Goal: Task Accomplishment & Management: Complete application form

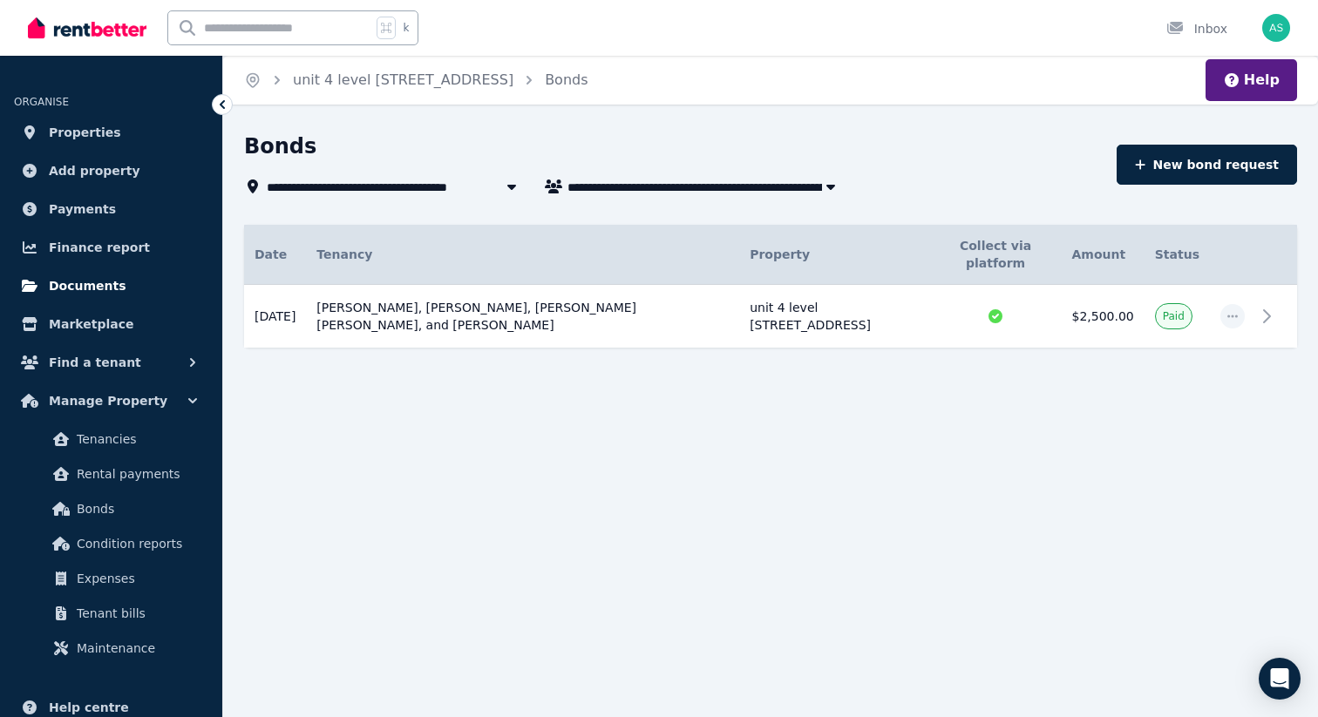
click at [119, 286] on link "Documents" at bounding box center [111, 285] width 194 height 35
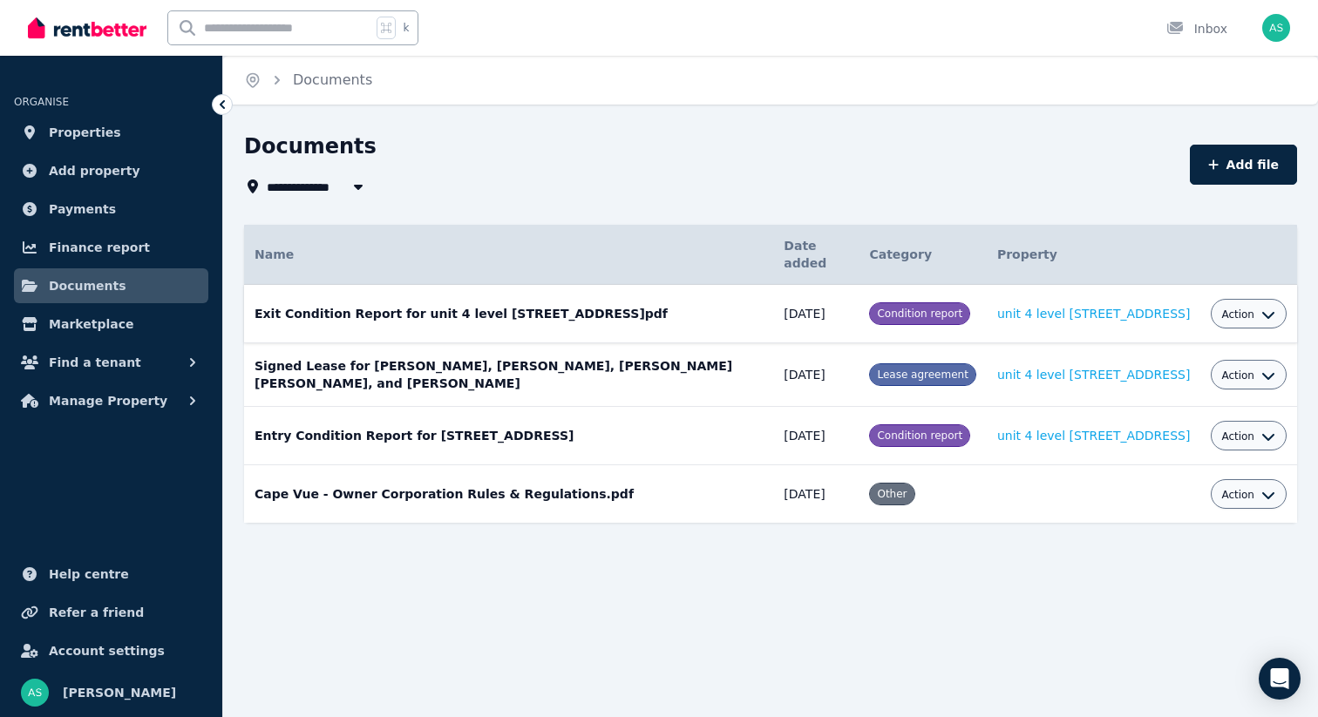
click at [1269, 314] on icon "button" at bounding box center [1268, 315] width 14 height 14
click at [1054, 213] on div "**********" at bounding box center [770, 343] width 1053 height 422
click at [550, 194] on div "**********" at bounding box center [711, 186] width 935 height 21
click at [96, 141] on span "Properties" at bounding box center [85, 132] width 72 height 21
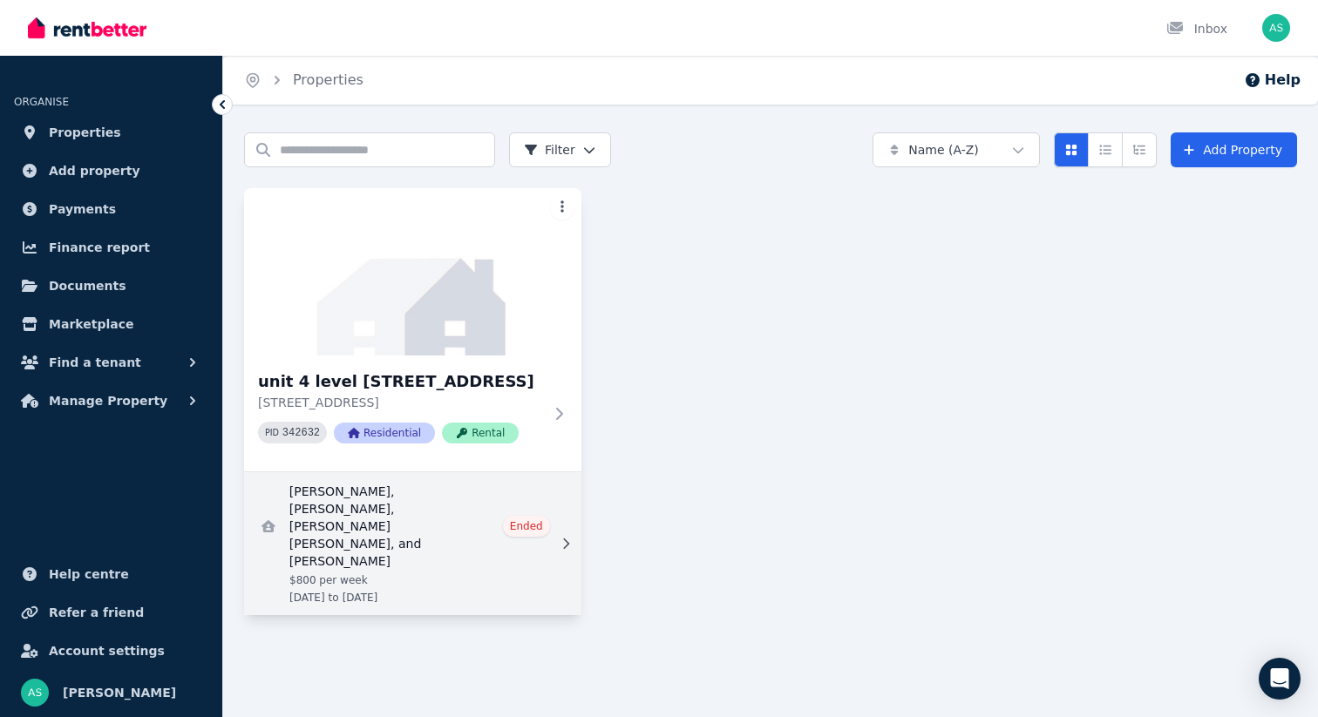
click at [566, 549] on icon at bounding box center [566, 544] width 6 height 10
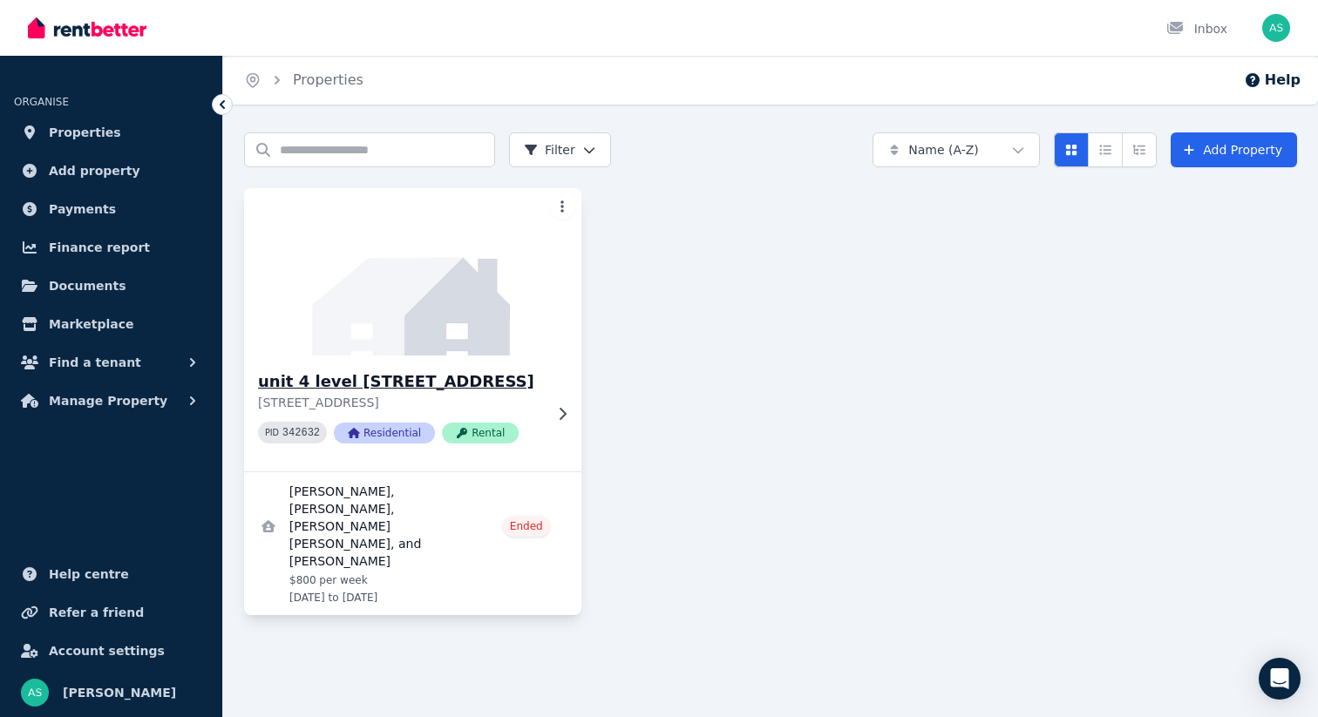
click at [563, 419] on icon at bounding box center [562, 413] width 7 height 12
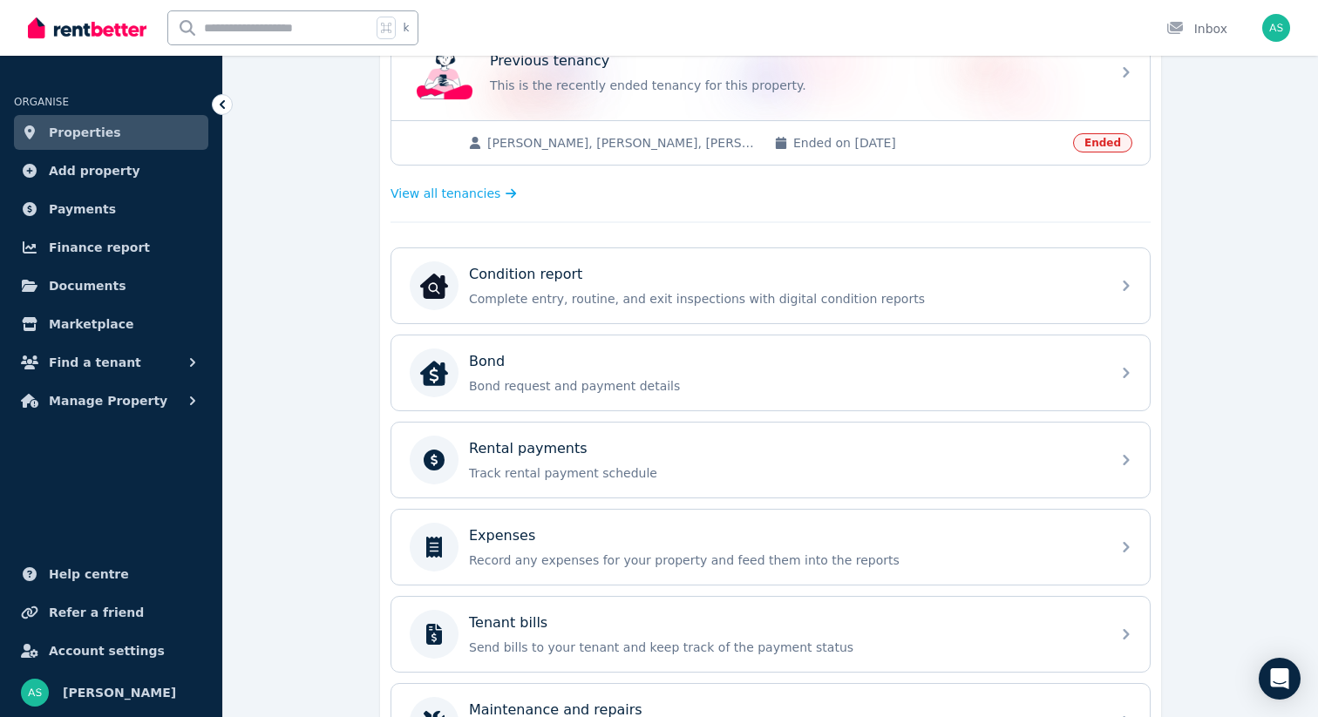
scroll to position [524, 0]
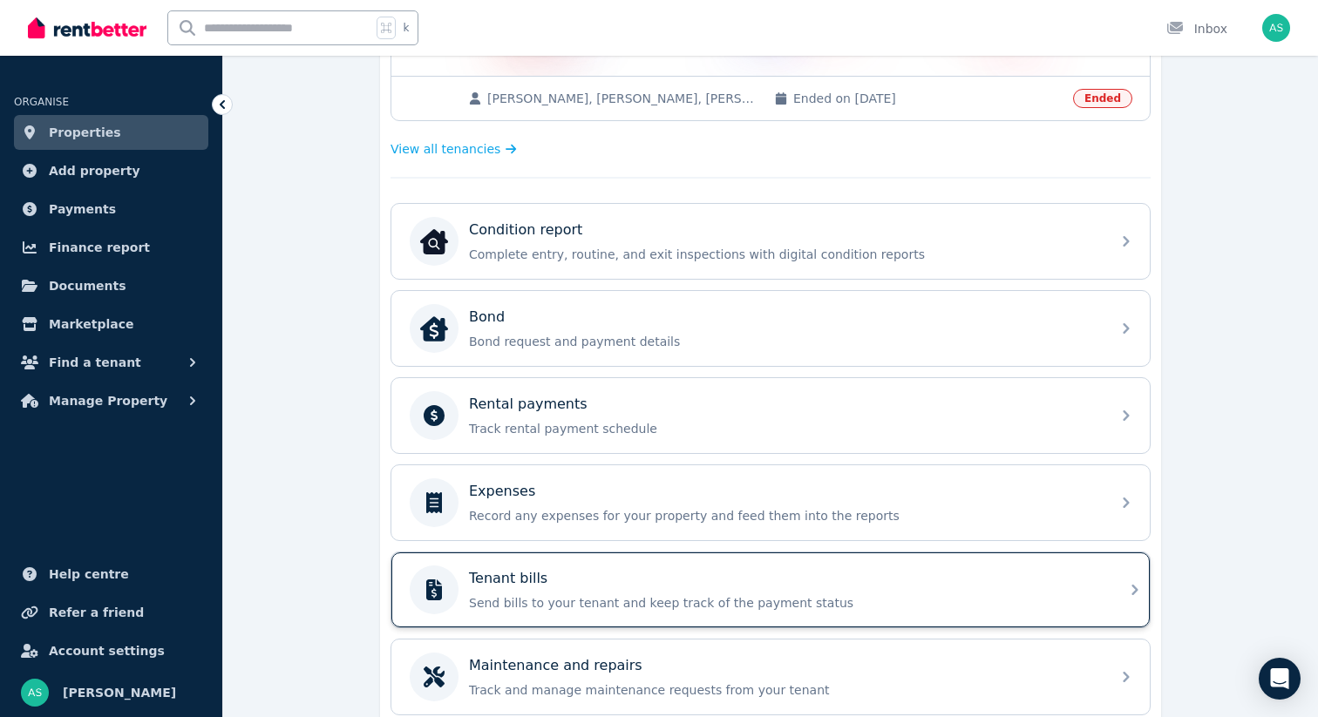
click at [1135, 586] on icon at bounding box center [1134, 589] width 21 height 21
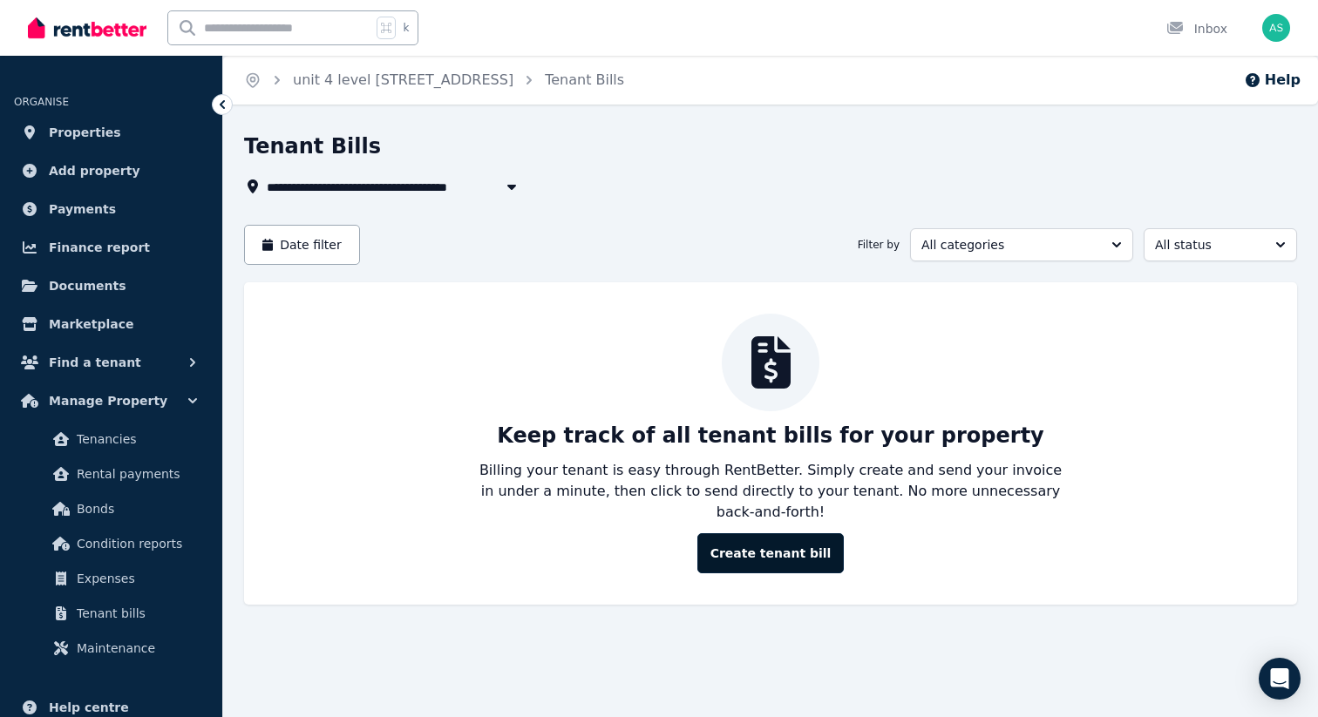
click at [781, 534] on button "Create tenant bill" at bounding box center [770, 553] width 147 height 40
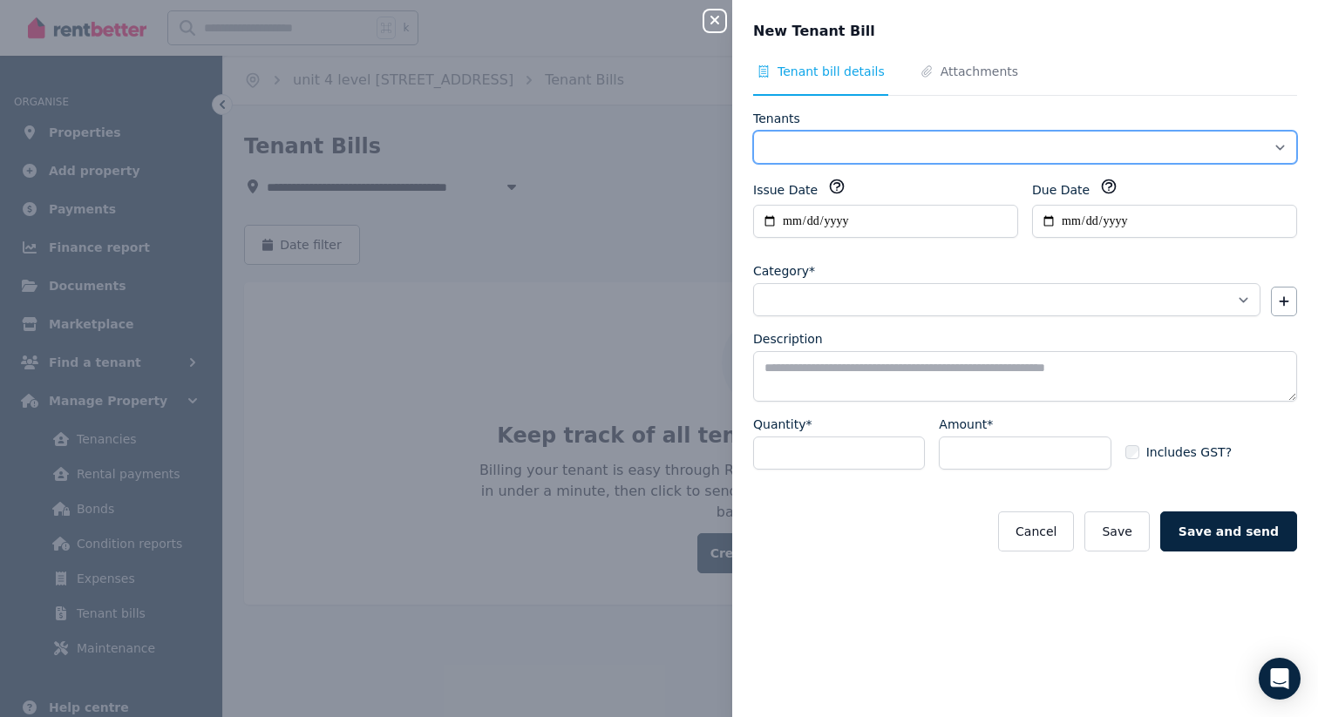
click at [1098, 152] on select "**********" at bounding box center [1025, 147] width 544 height 33
select select "**********"
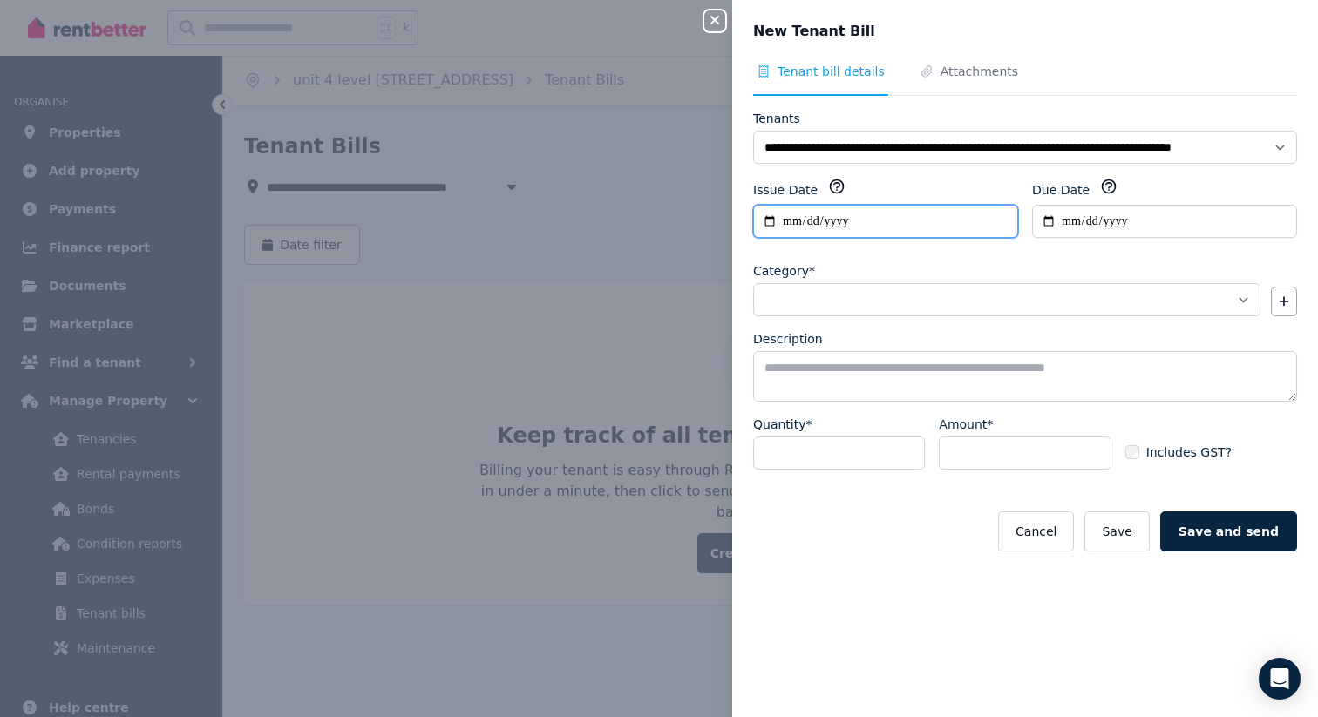
click at [926, 227] on input "**********" at bounding box center [885, 221] width 265 height 33
click at [712, 22] on icon "button" at bounding box center [714, 20] width 9 height 9
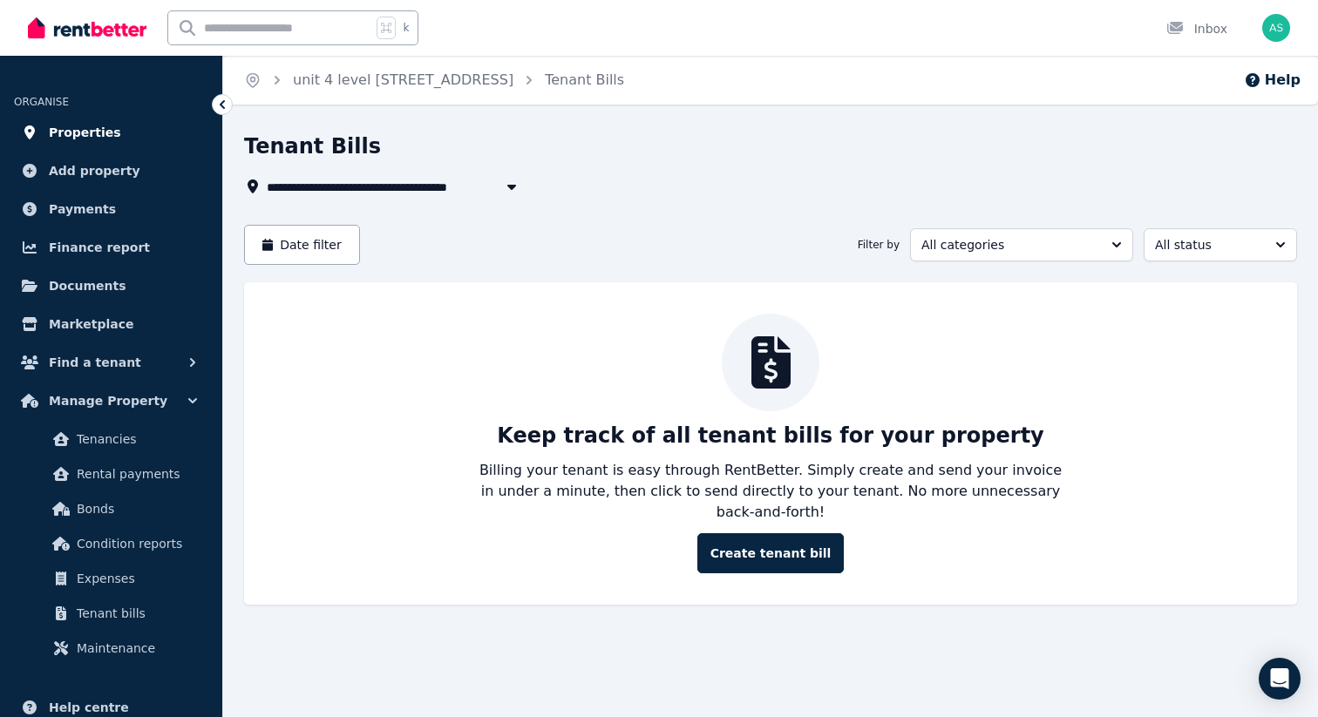
click at [86, 131] on span "Properties" at bounding box center [85, 132] width 72 height 21
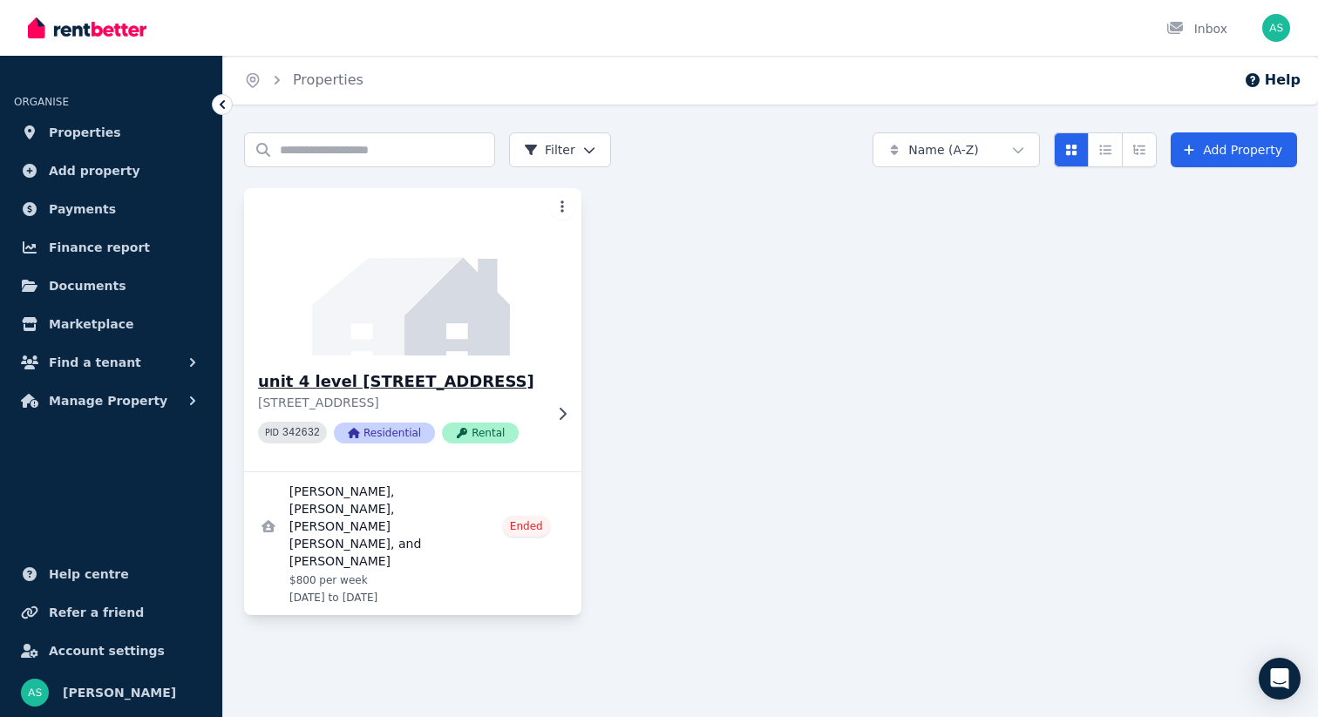
click at [560, 421] on icon at bounding box center [561, 414] width 17 height 14
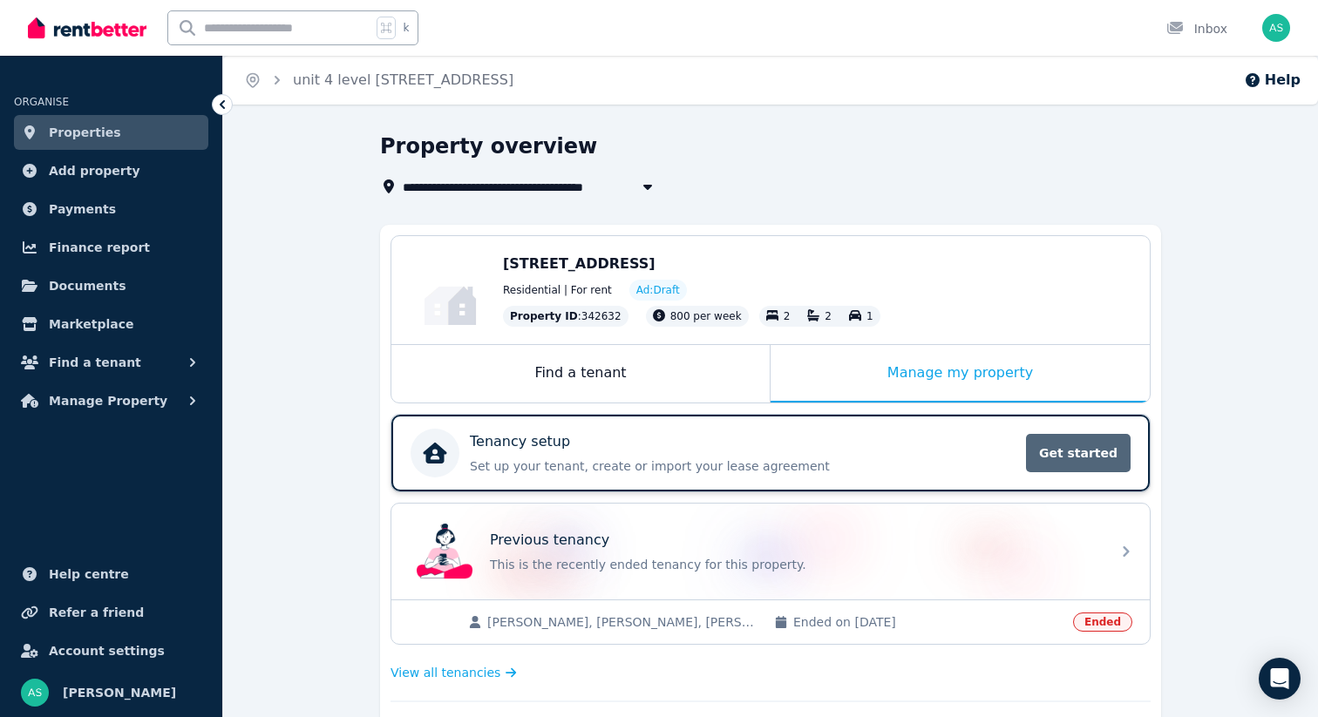
click at [1066, 452] on span "Get started" at bounding box center [1078, 453] width 105 height 38
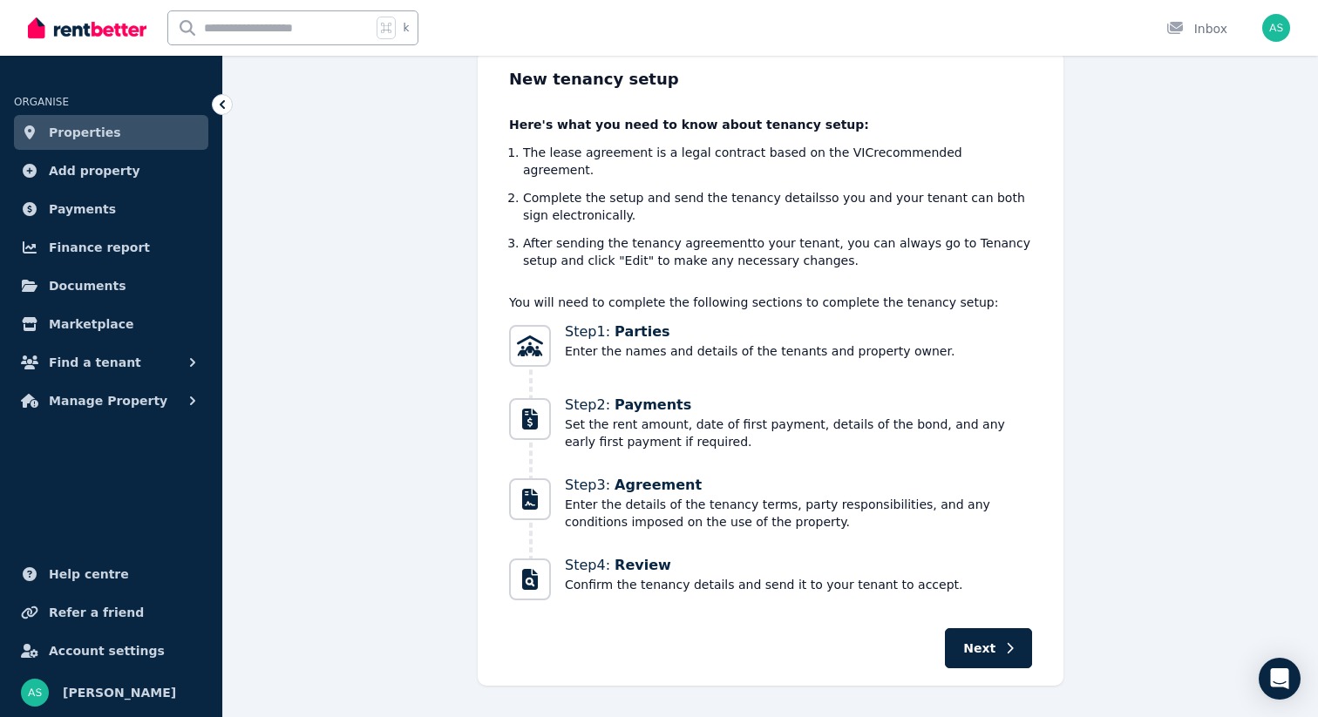
scroll to position [128, 0]
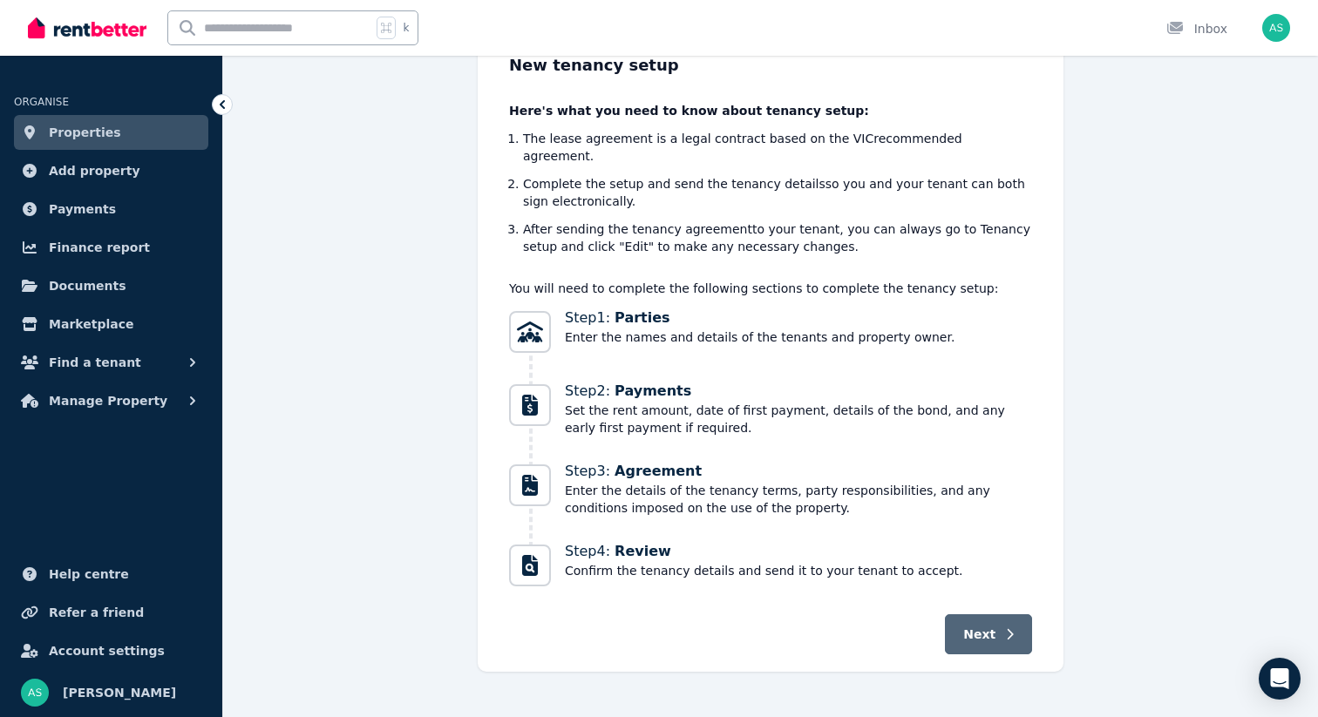
click at [1001, 624] on button "Next" at bounding box center [988, 634] width 87 height 40
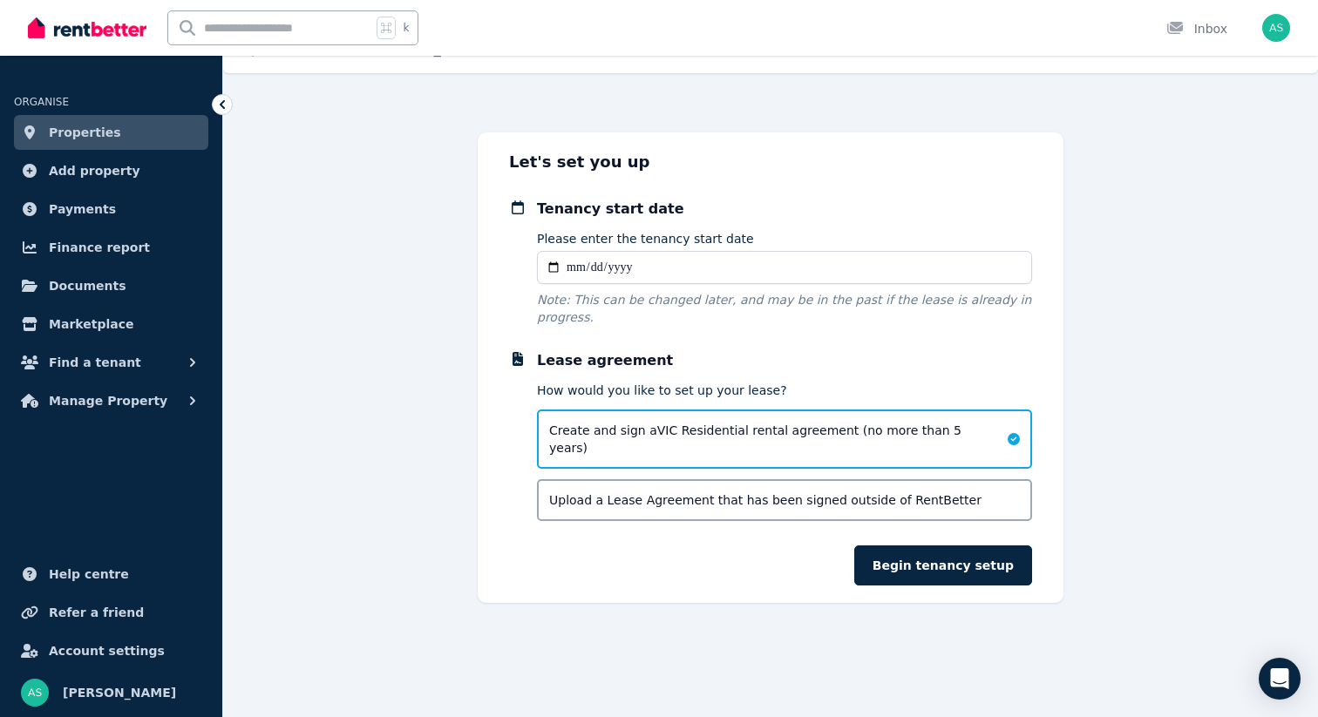
click at [572, 260] on input "Please enter the tenancy start date" at bounding box center [784, 267] width 495 height 33
type input "**********"
click at [953, 546] on button "Begin tenancy setup" at bounding box center [943, 566] width 178 height 40
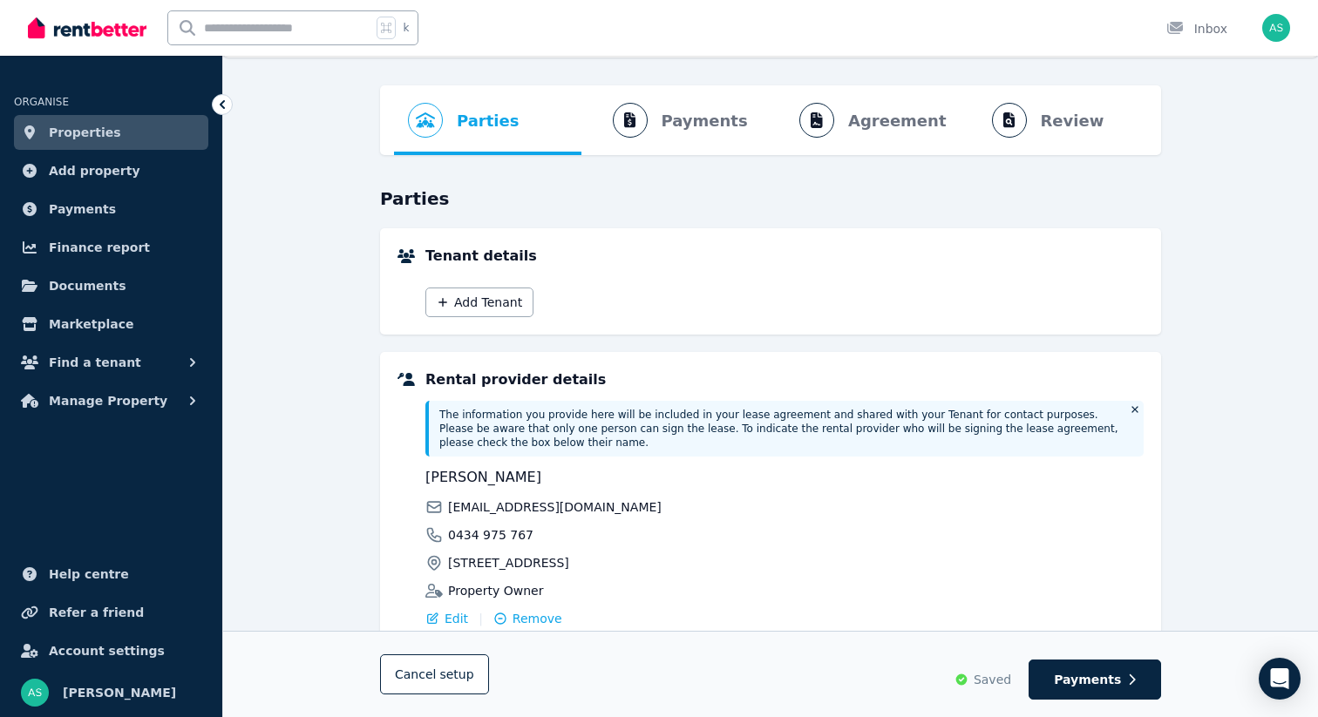
scroll to position [0, 0]
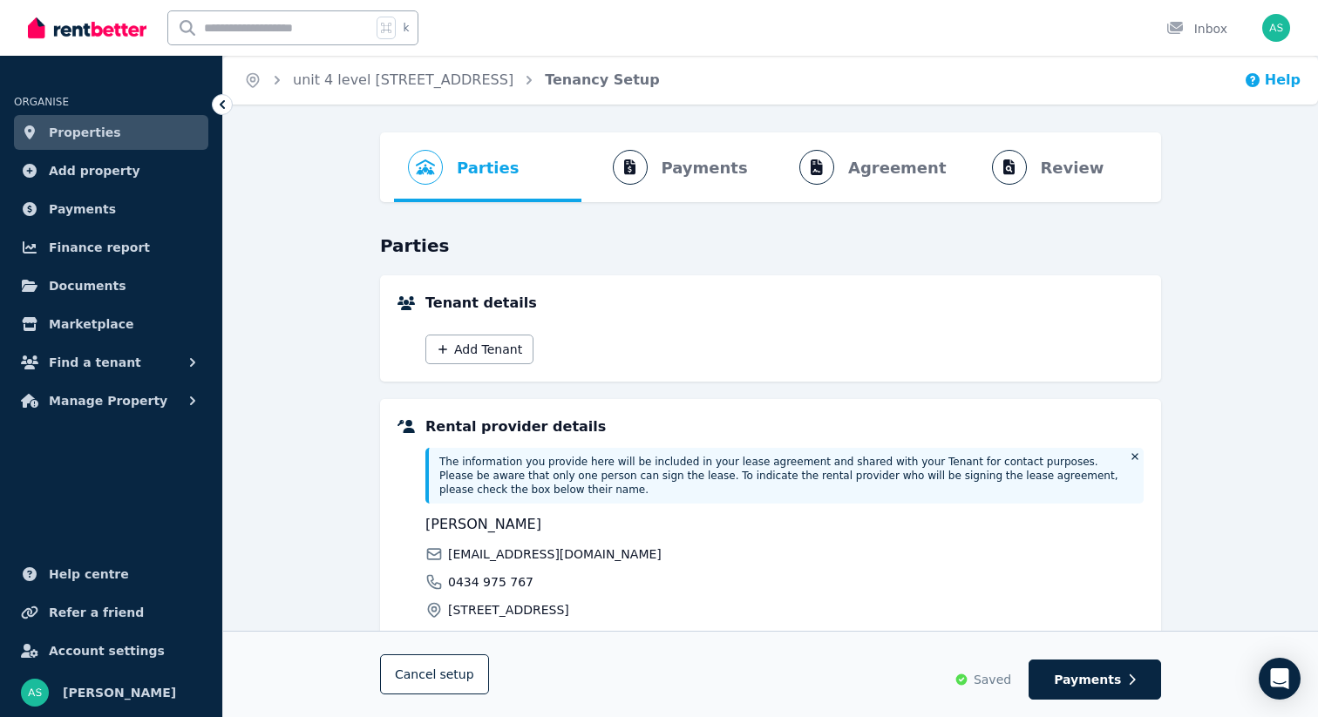
click at [1277, 83] on button "Help" at bounding box center [1272, 80] width 57 height 21
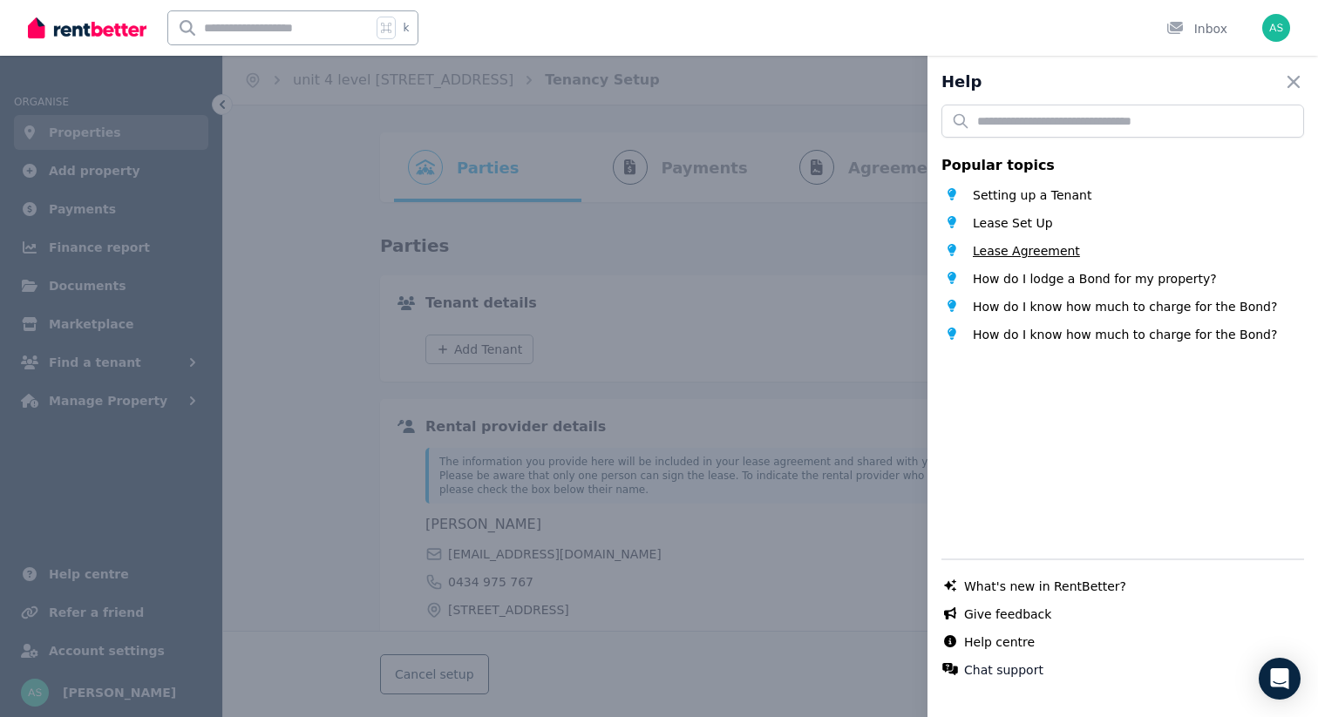
click at [1031, 249] on span "Lease Agreement" at bounding box center [1026, 250] width 107 height 17
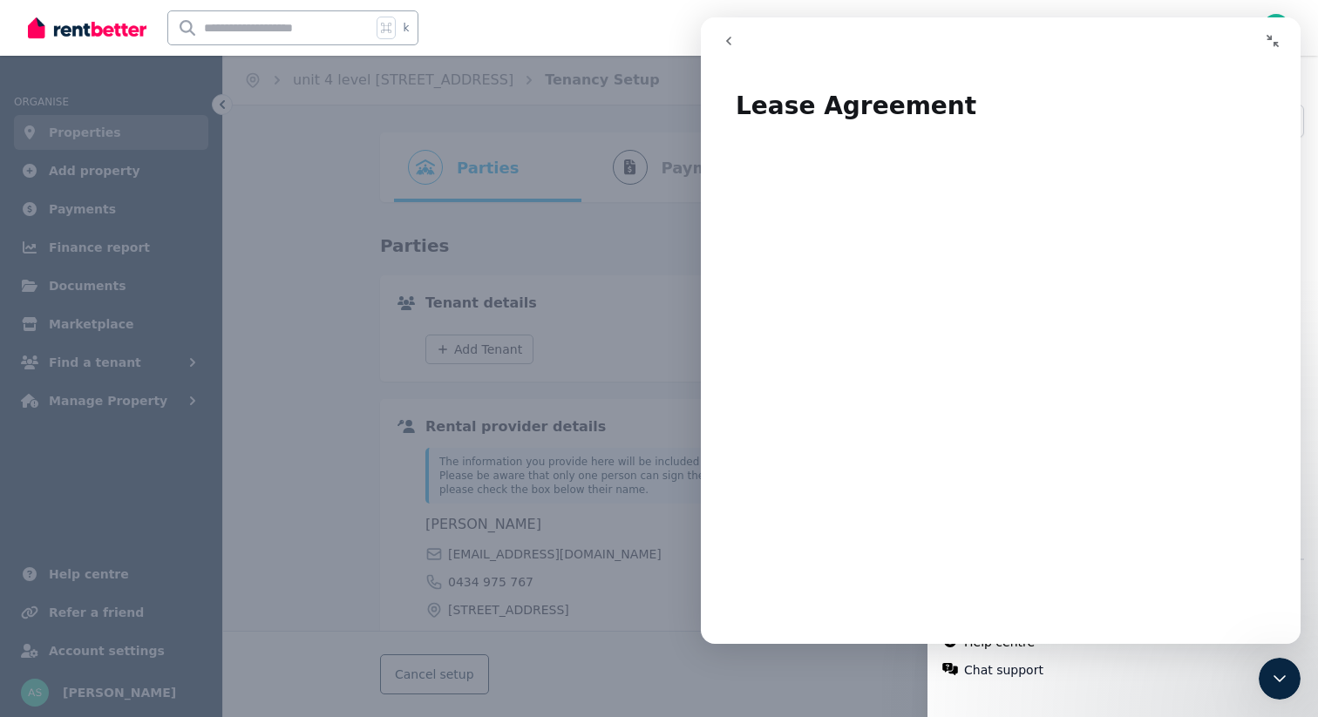
click at [724, 39] on icon "go back" at bounding box center [729, 41] width 14 height 14
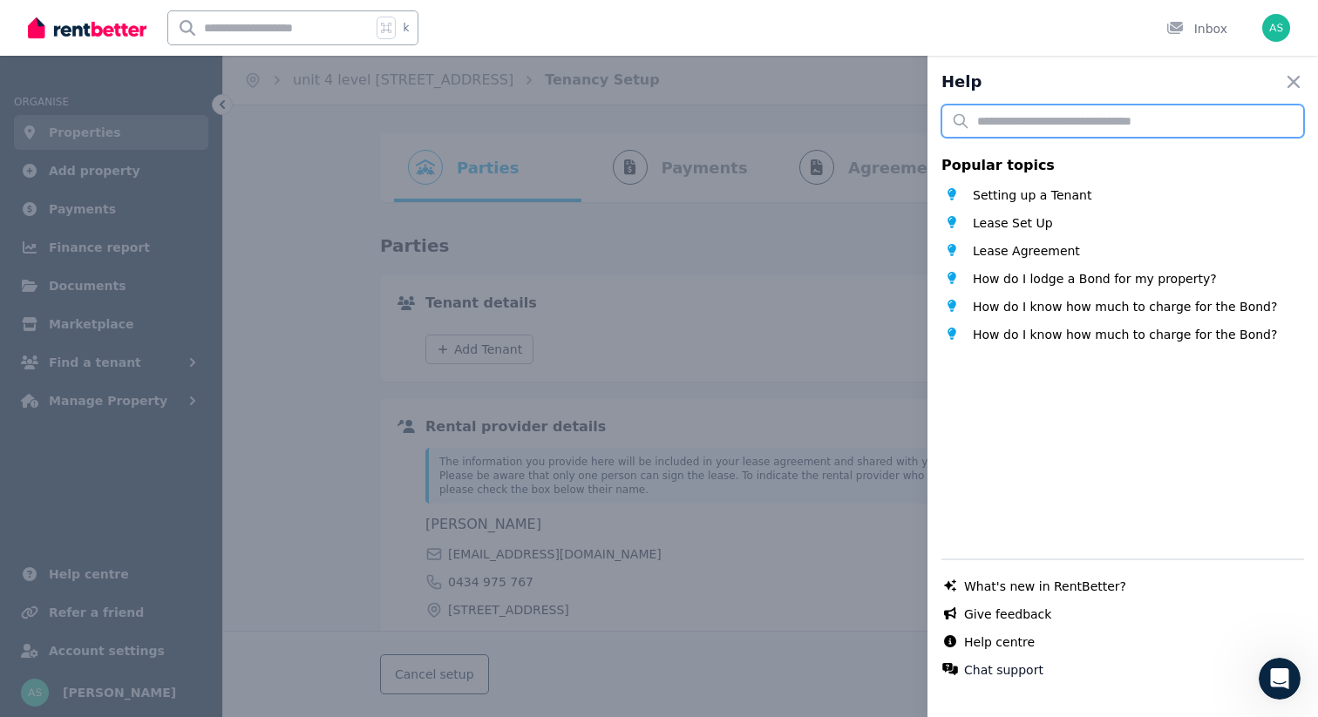
click at [1148, 126] on input "text" at bounding box center [1122, 121] width 363 height 33
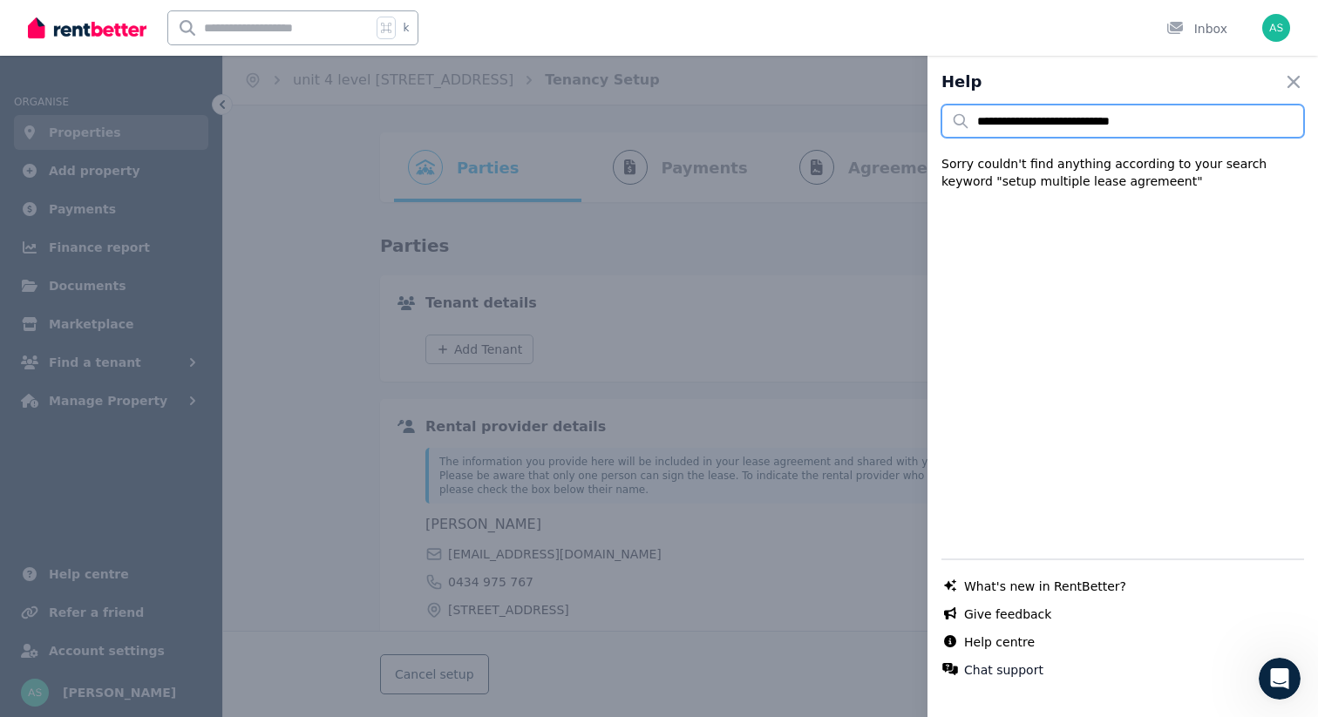
type input "**********"
click at [987, 672] on button "Chat support" at bounding box center [1003, 669] width 79 height 17
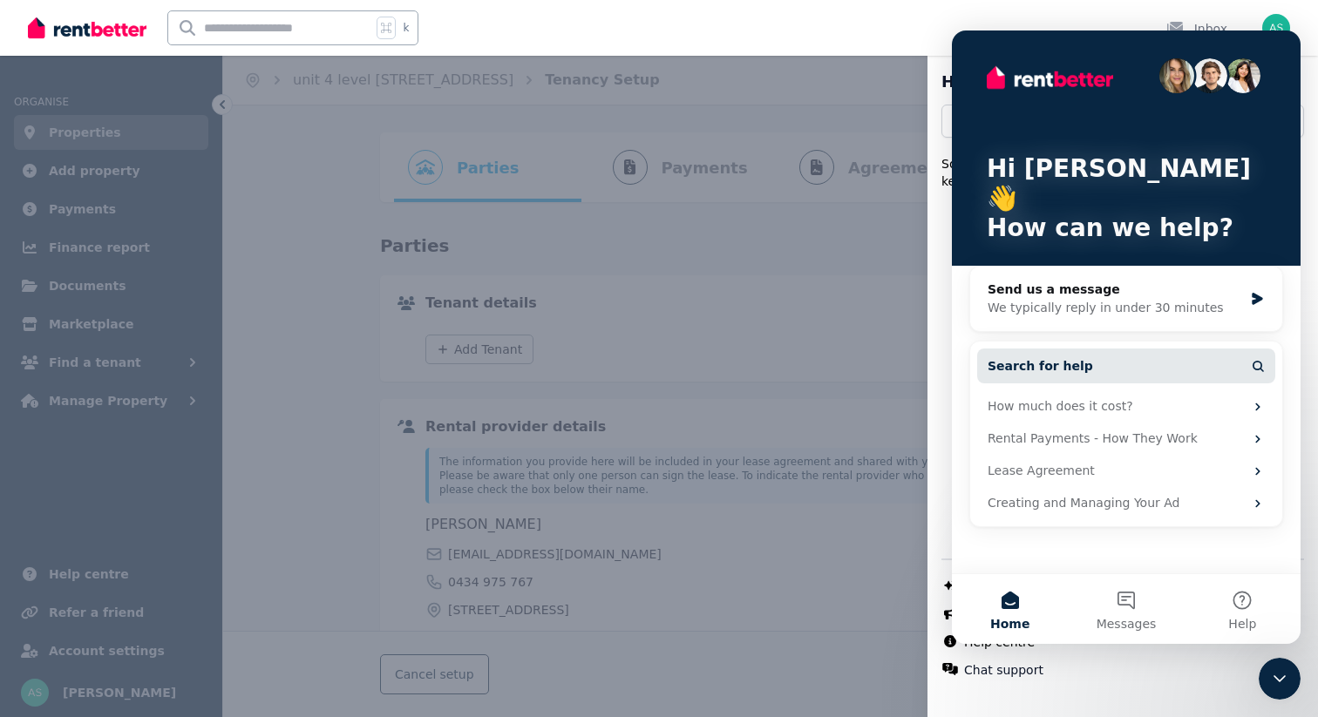
click at [1101, 349] on button "Search for help" at bounding box center [1126, 366] width 298 height 35
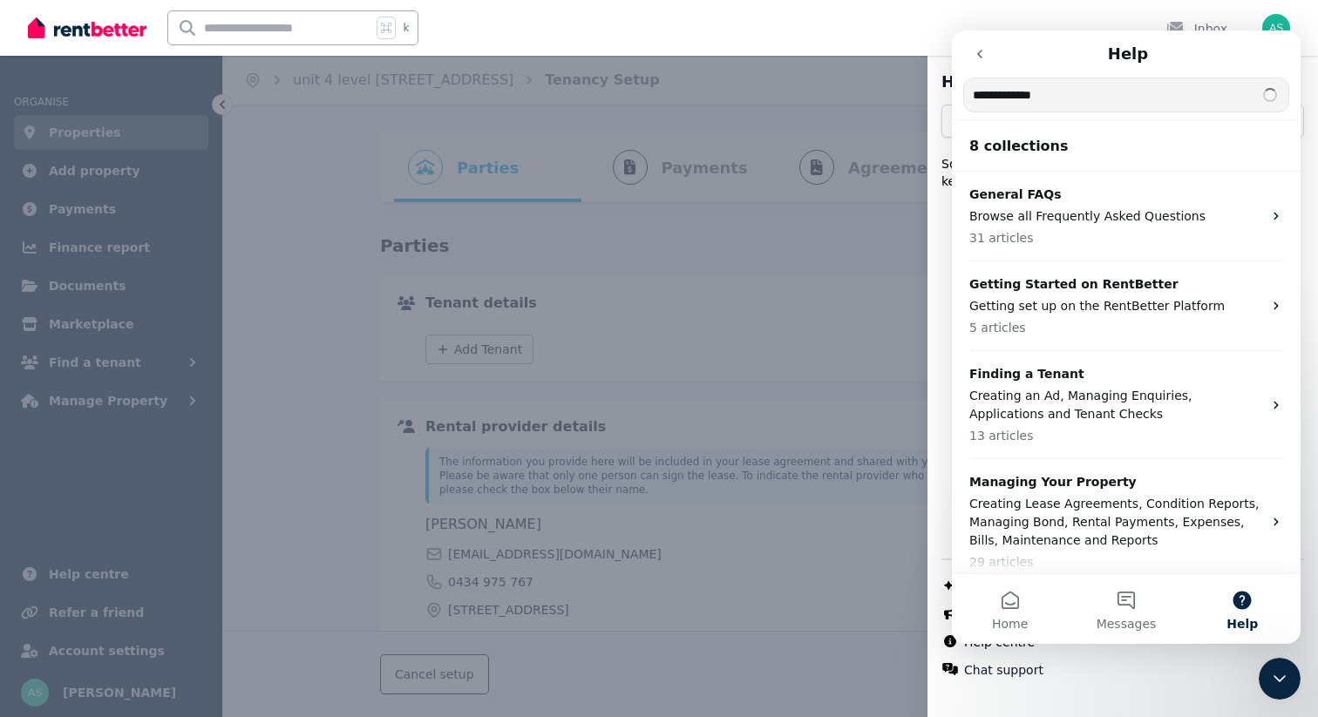
type input "**********"
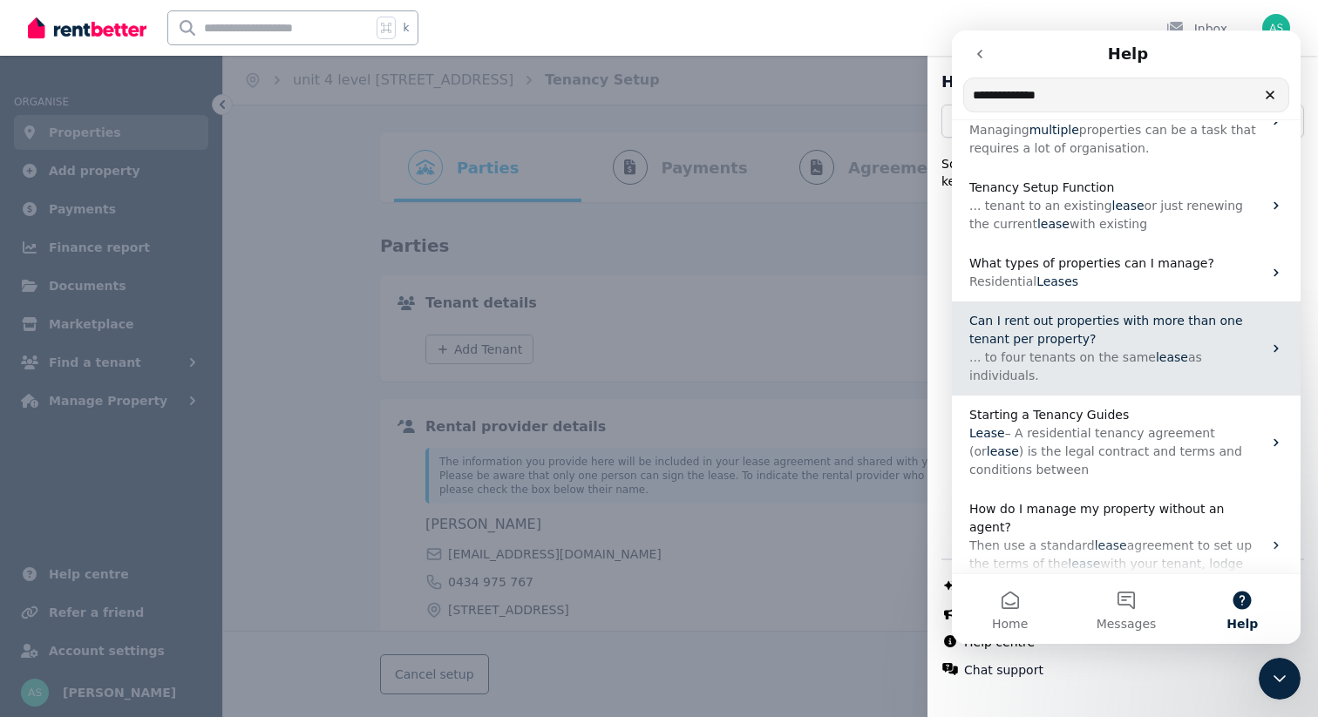
scroll to position [236, 0]
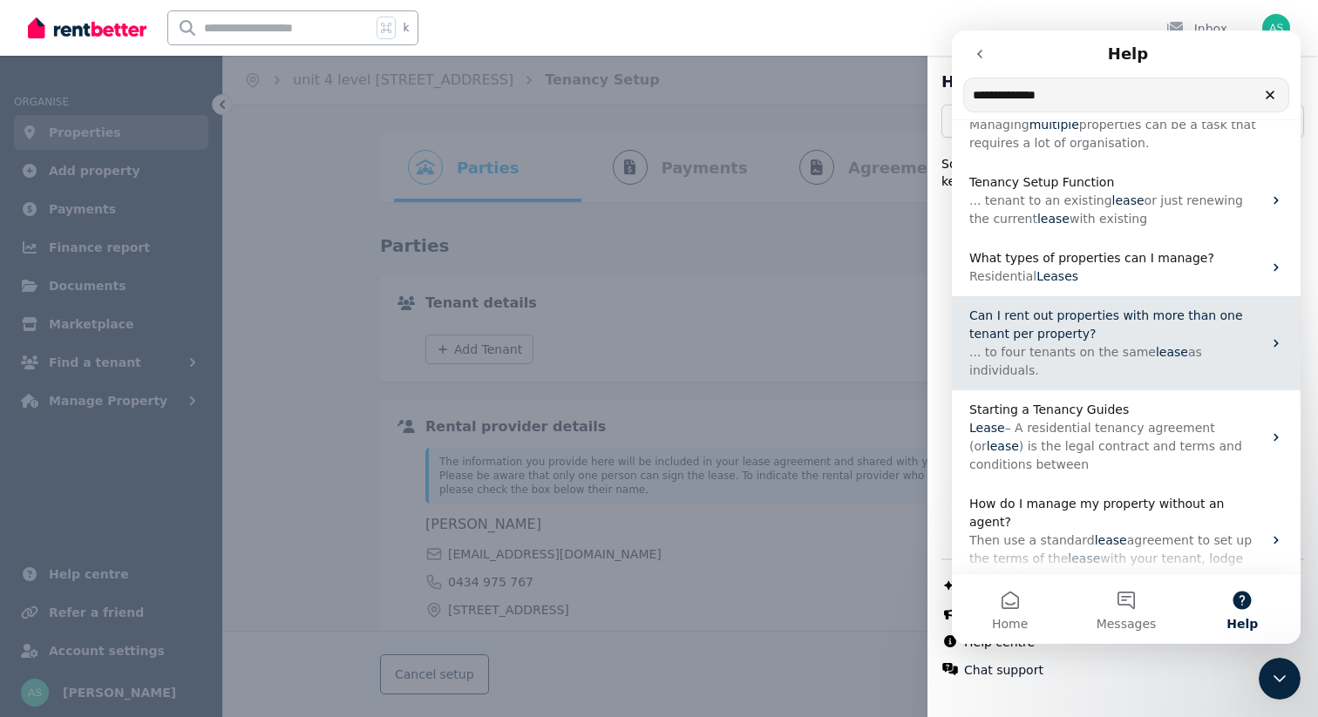
click at [1264, 337] on div "Can I rent out properties with more than one tenant per property? ... to four t…" at bounding box center [1126, 343] width 349 height 94
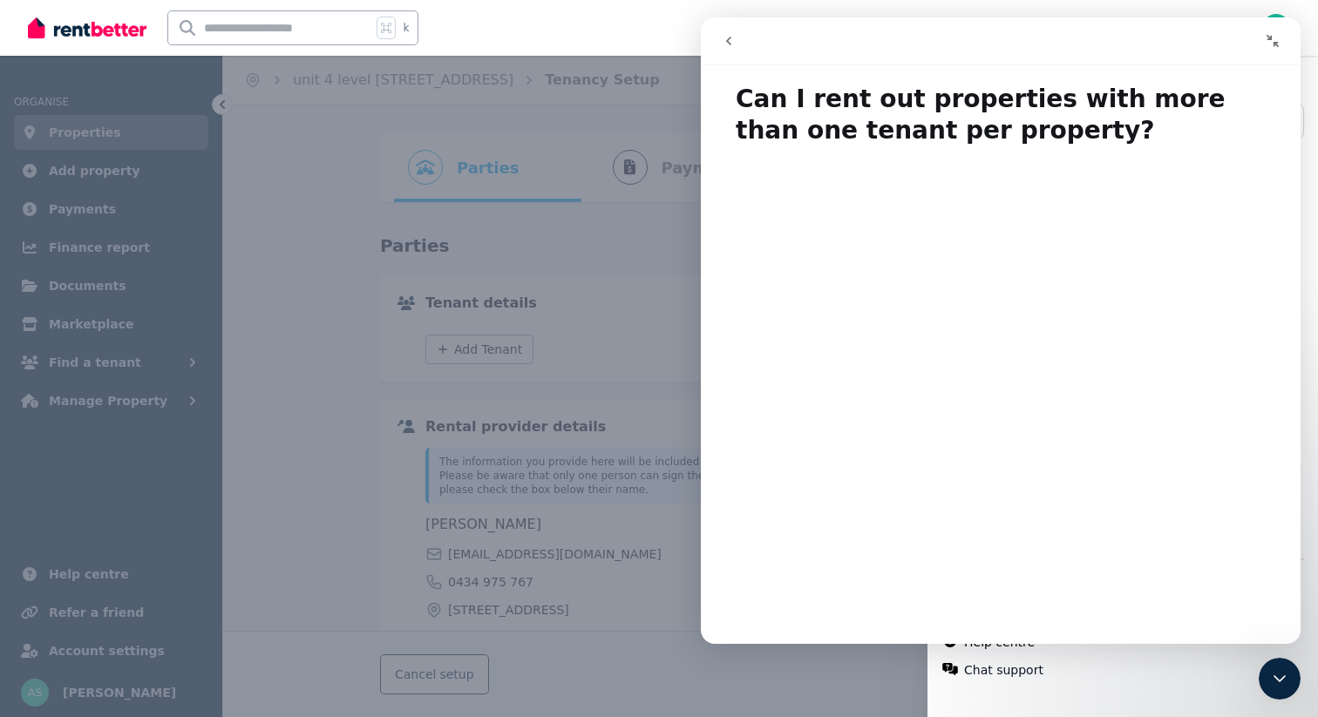
scroll to position [0, 0]
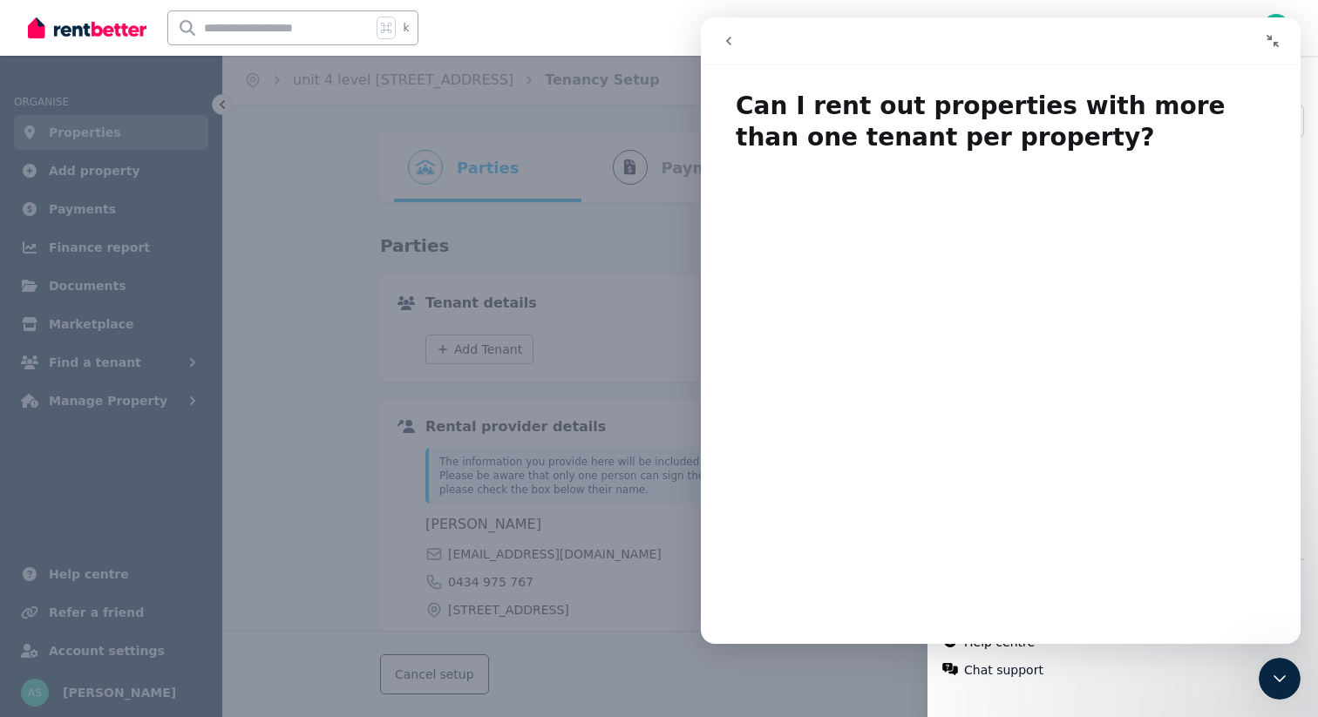
click at [728, 44] on icon "go back" at bounding box center [729, 41] width 14 height 14
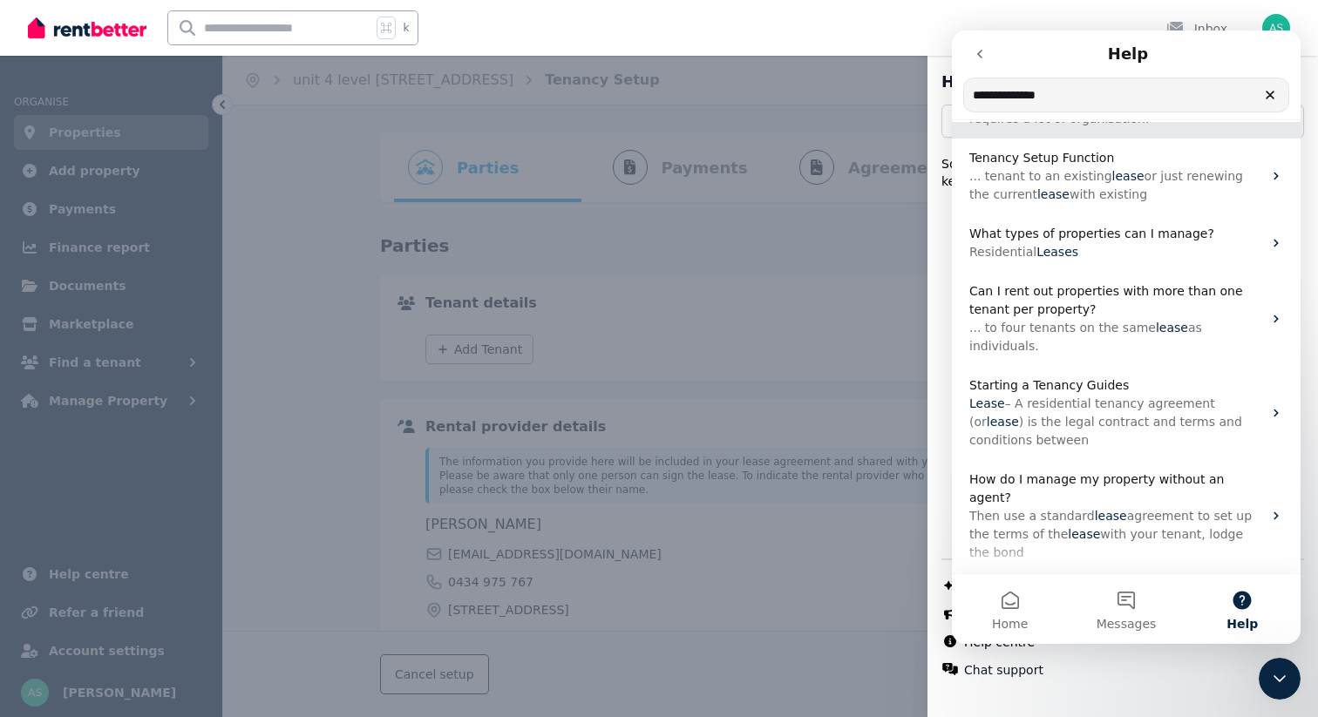
scroll to position [280, 0]
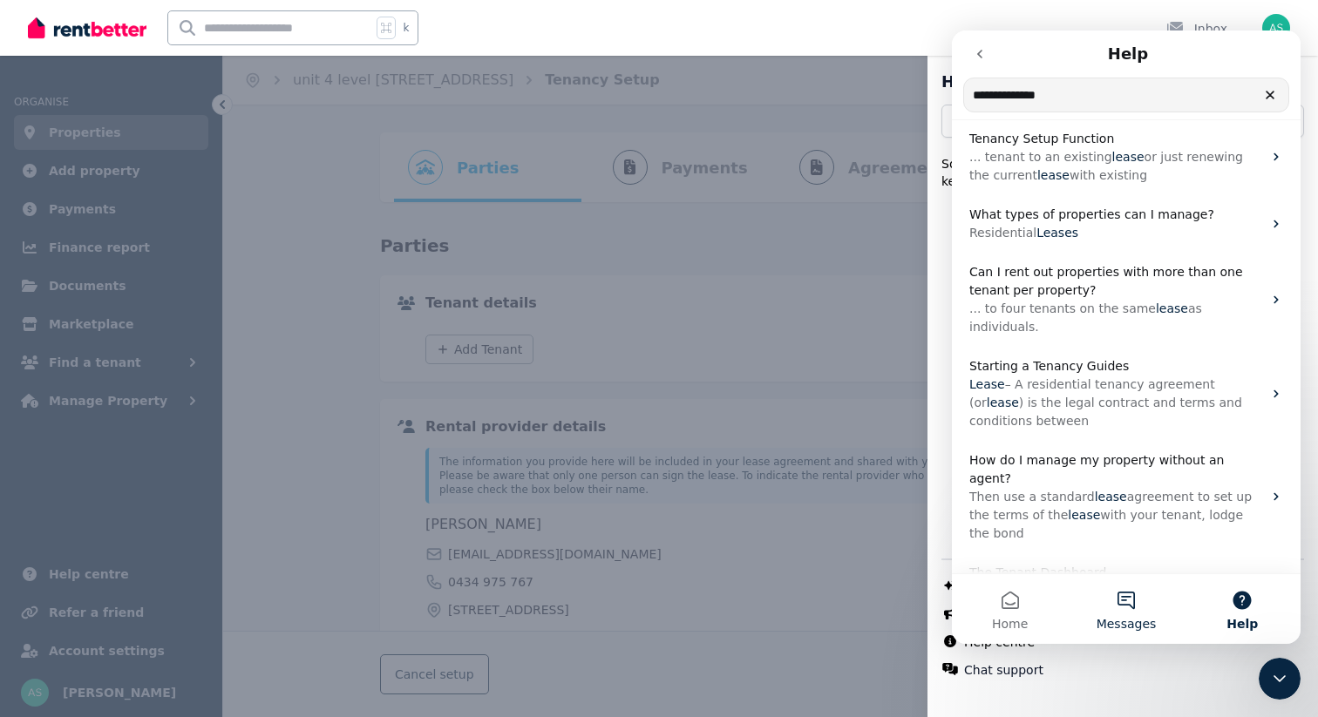
click at [1130, 607] on button "Messages" at bounding box center [1125, 609] width 116 height 70
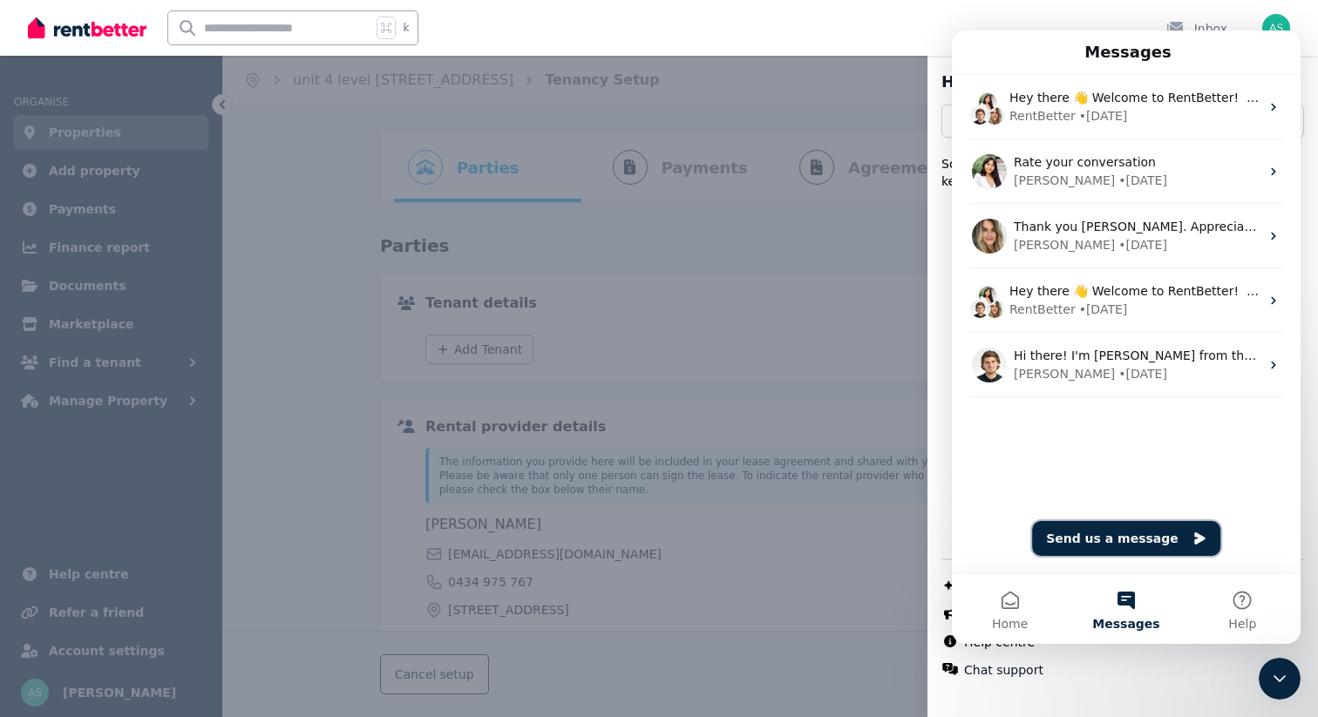
click at [1142, 534] on button "Send us a message" at bounding box center [1126, 538] width 188 height 35
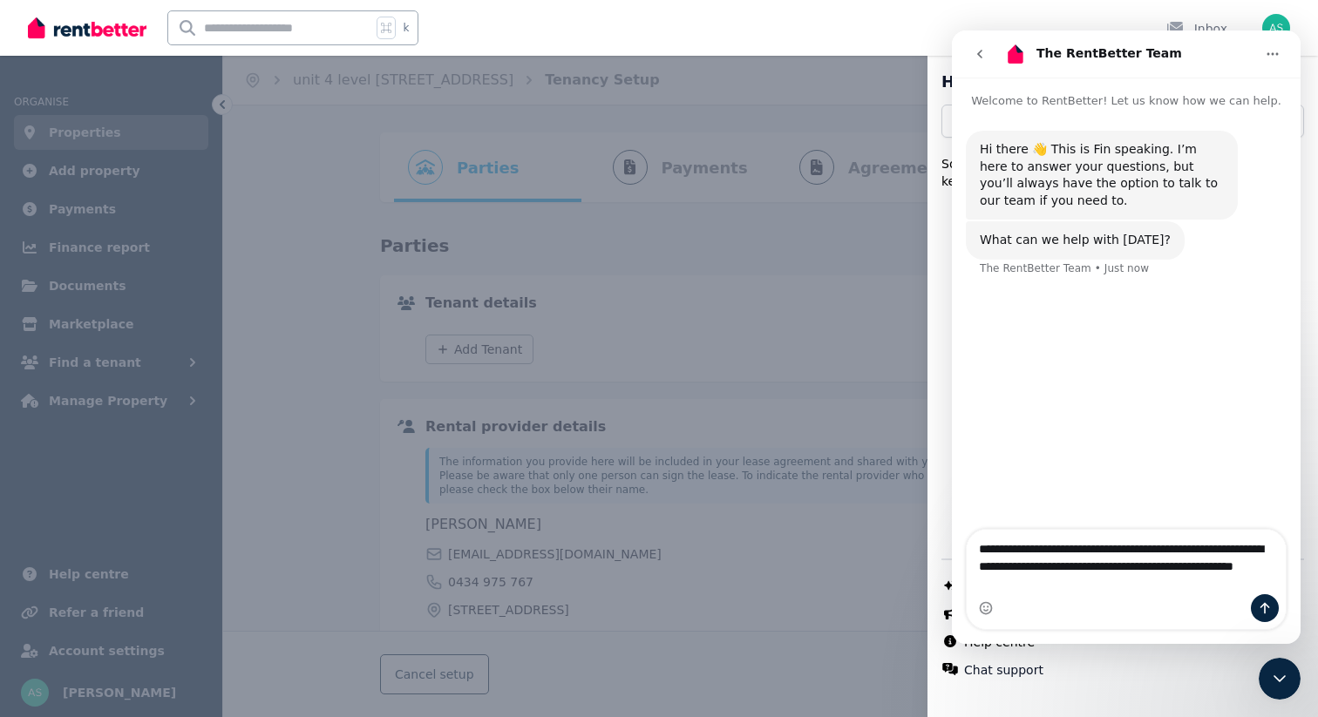
type textarea "**********"
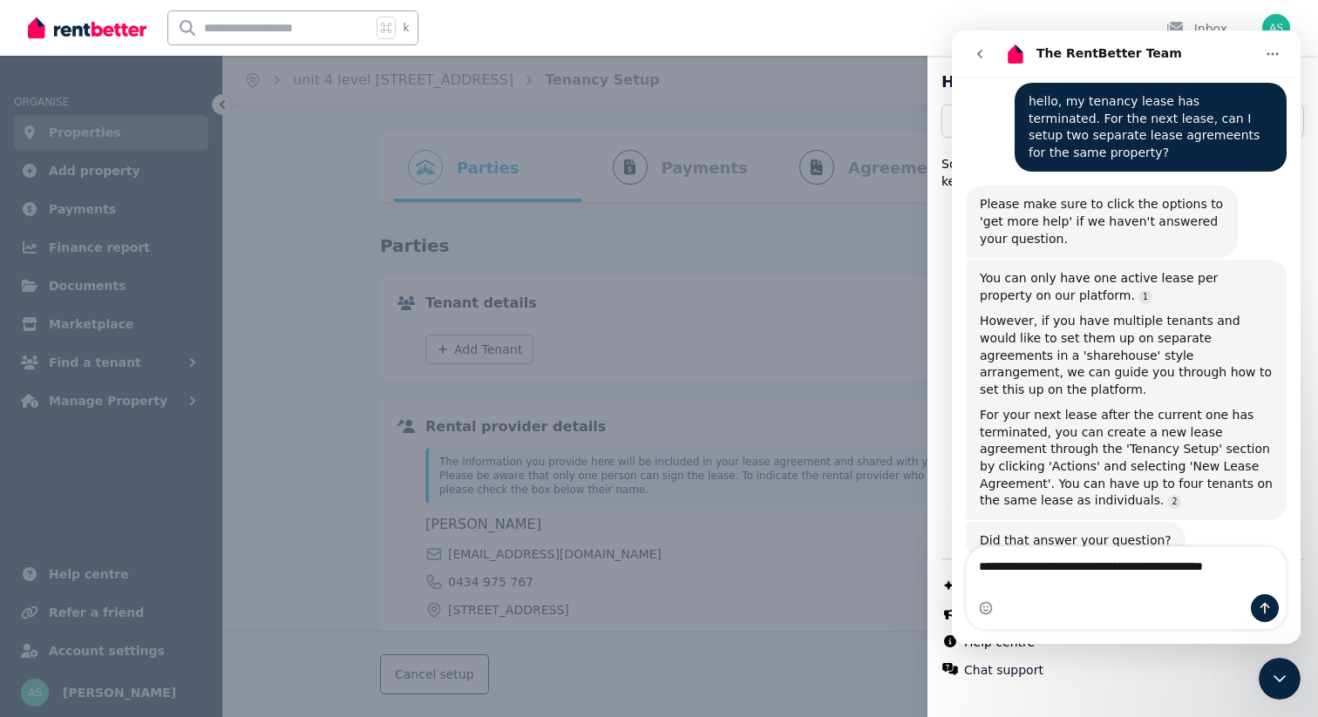
scroll to position [206, 0]
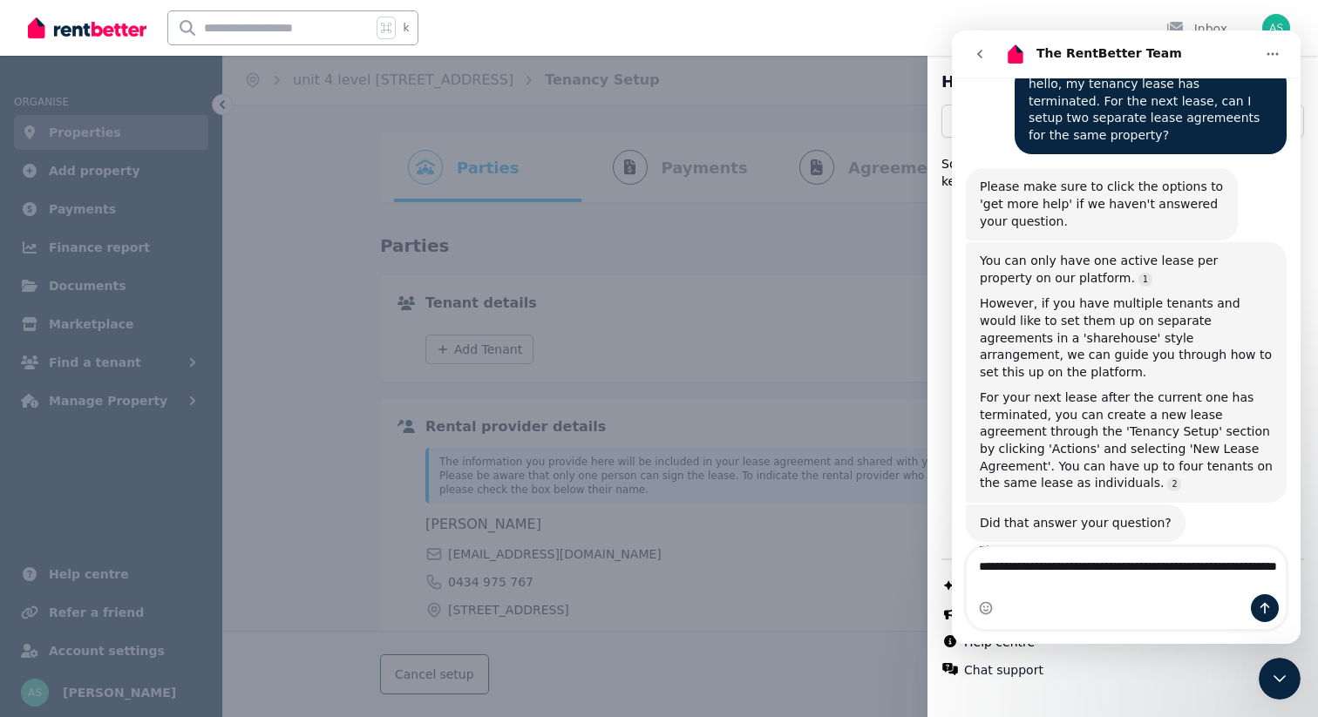
type textarea "**********"
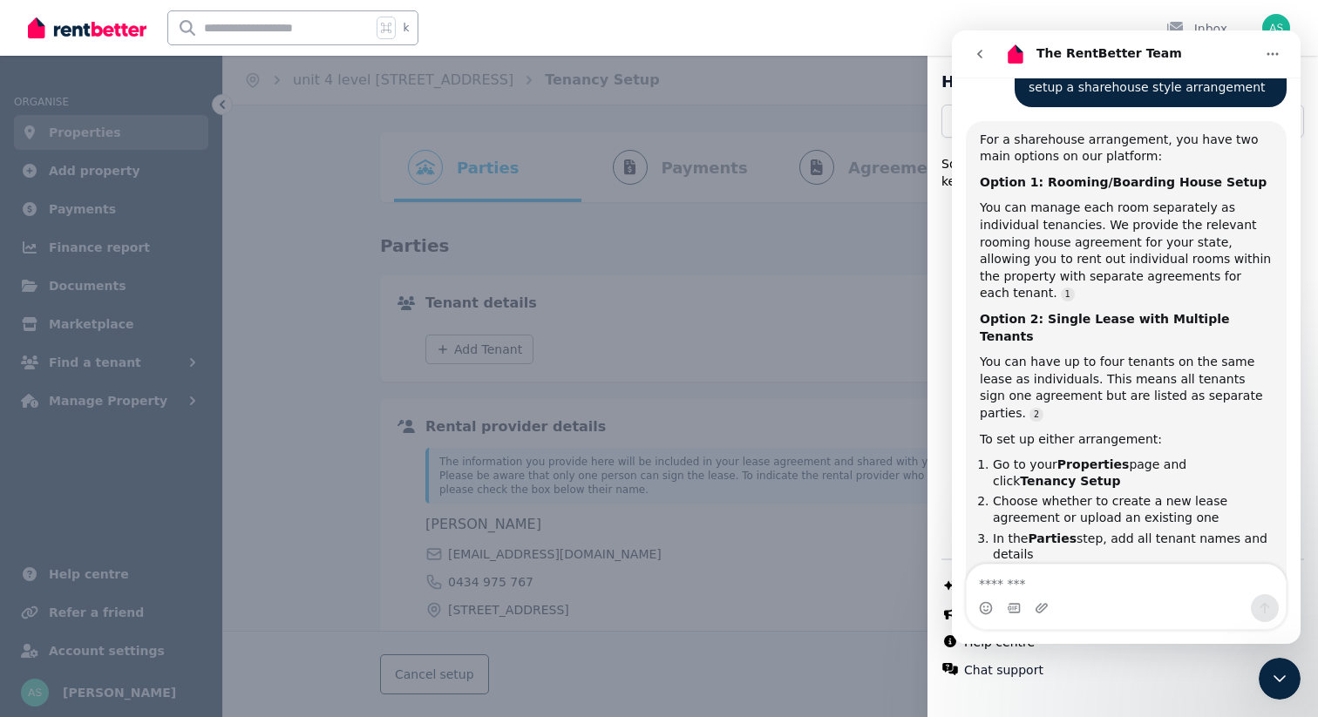
scroll to position [789, 0]
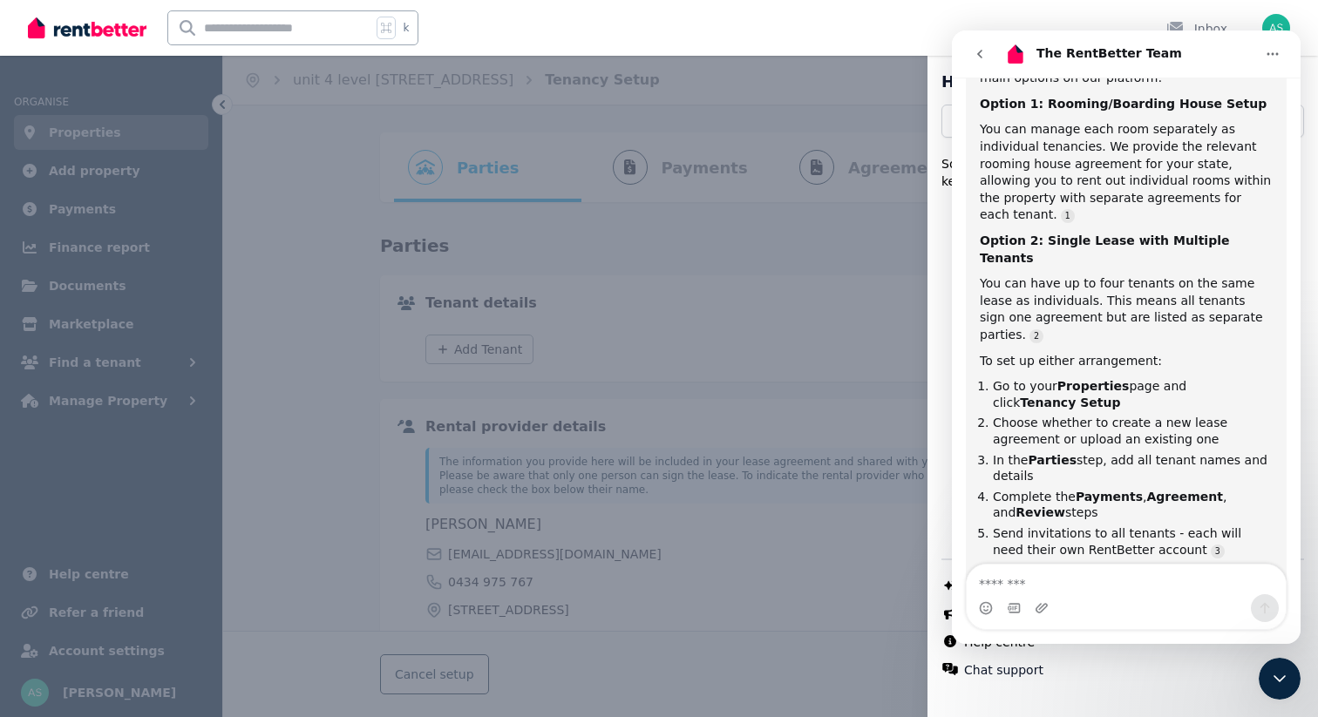
click at [1107, 578] on textarea "Message…" at bounding box center [1125, 580] width 319 height 30
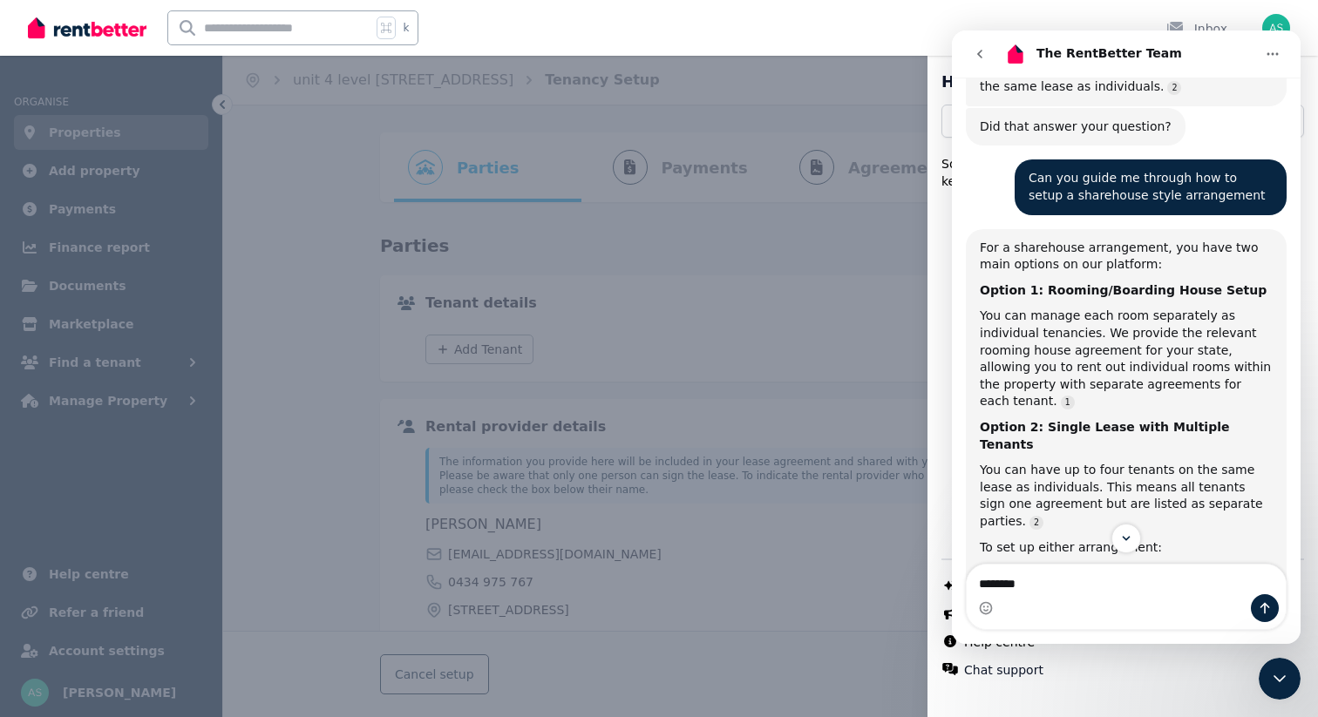
scroll to position [606, 0]
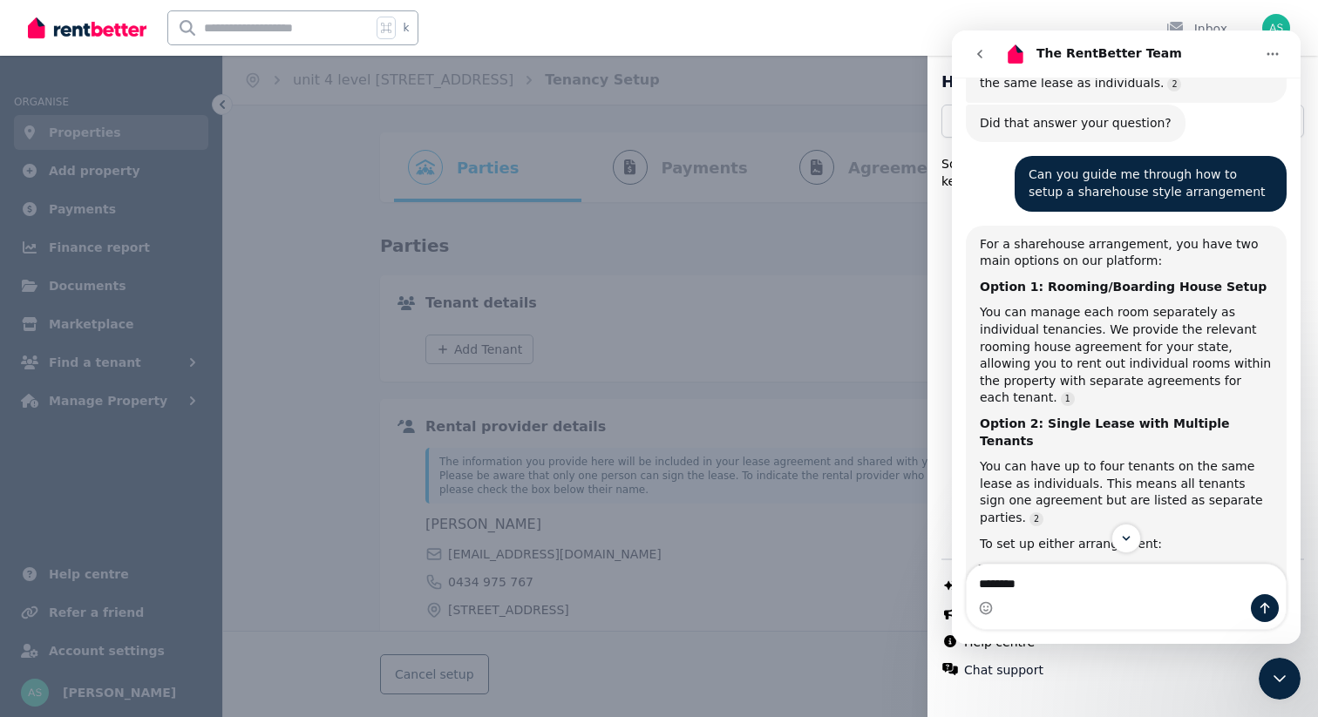
type textarea "********"
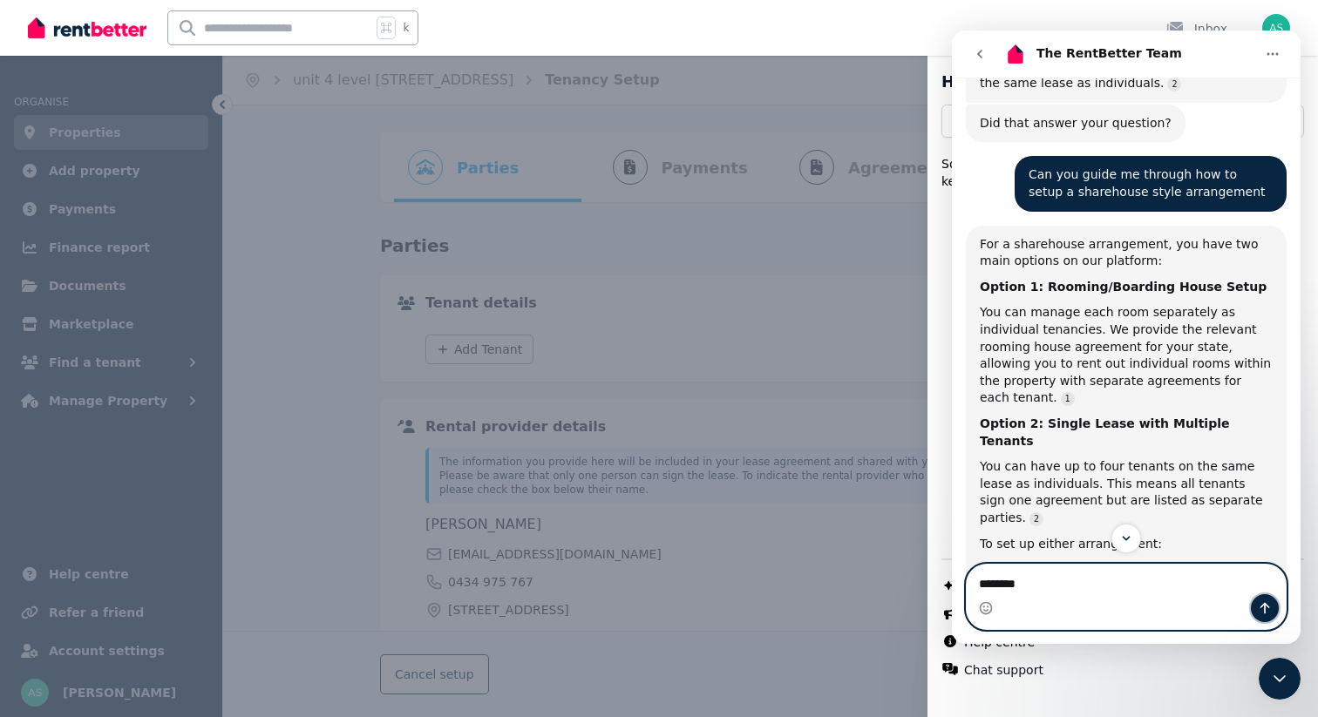
click at [1264, 612] on icon "Send a message…" at bounding box center [1265, 608] width 10 height 11
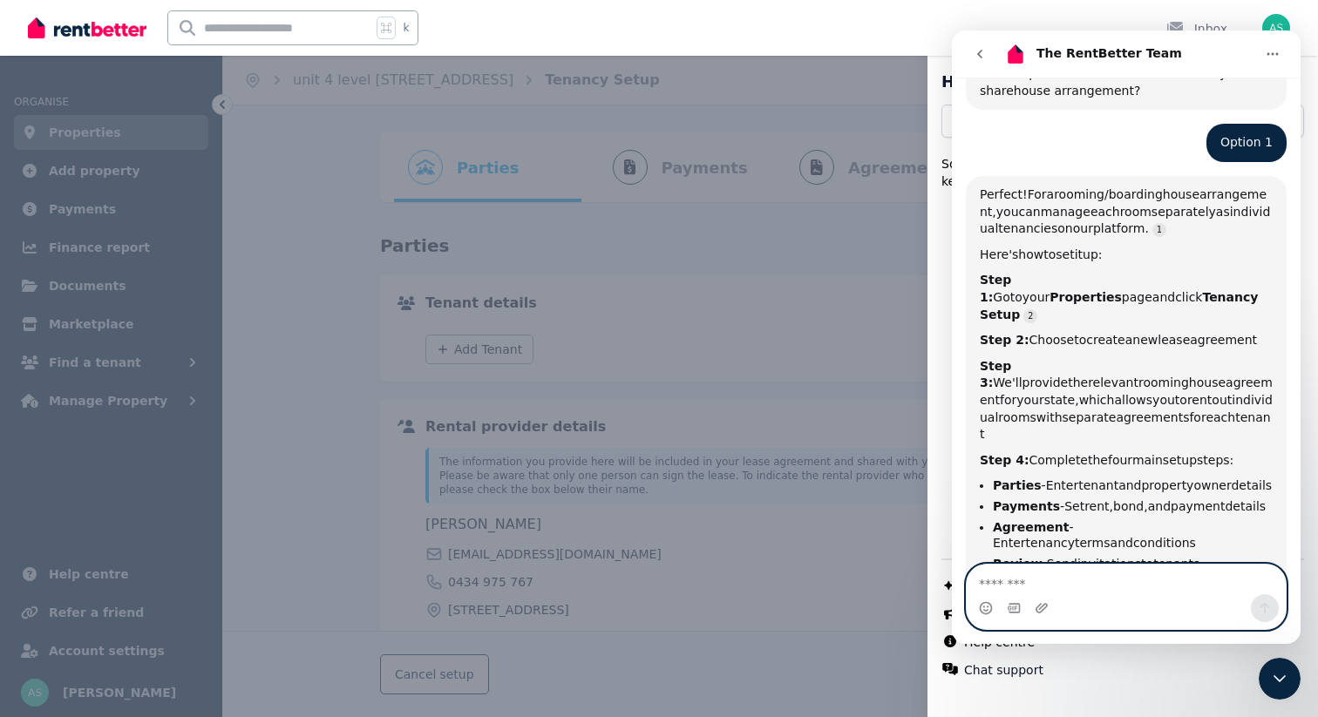
scroll to position [1294, 0]
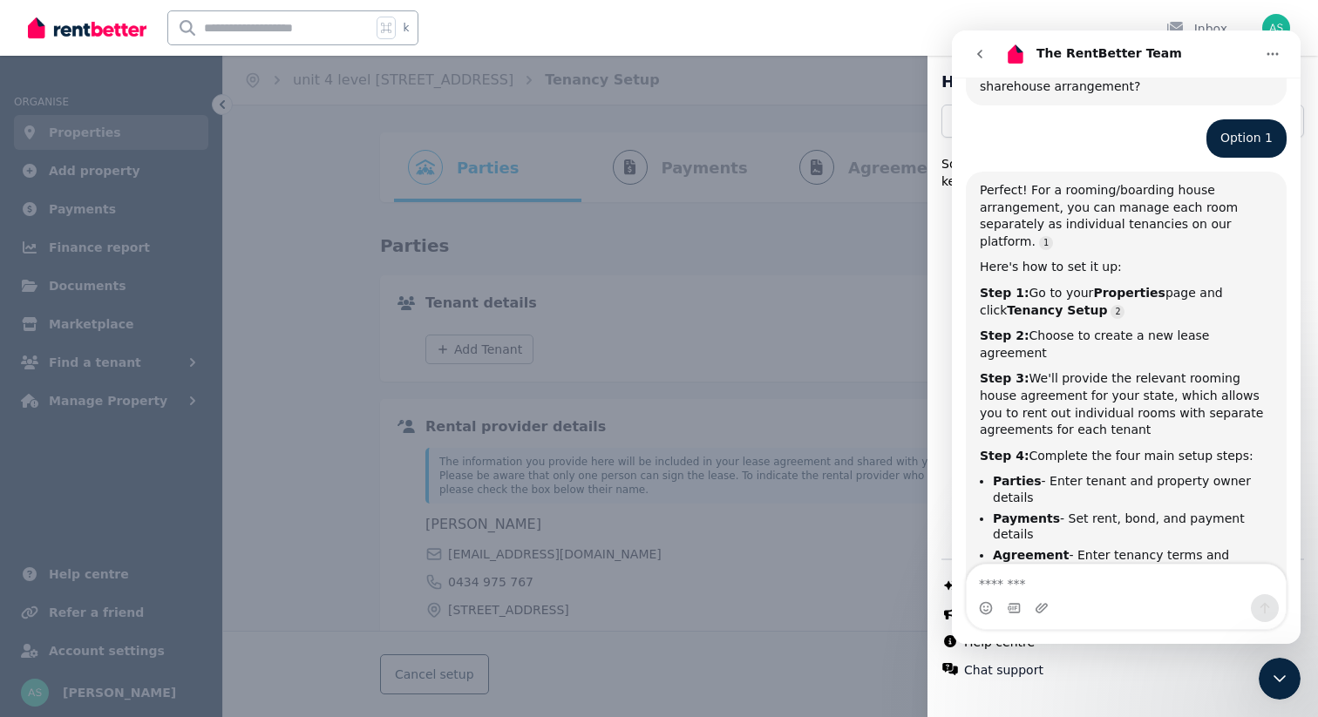
click at [602, 279] on div "**********" at bounding box center [659, 358] width 1318 height 717
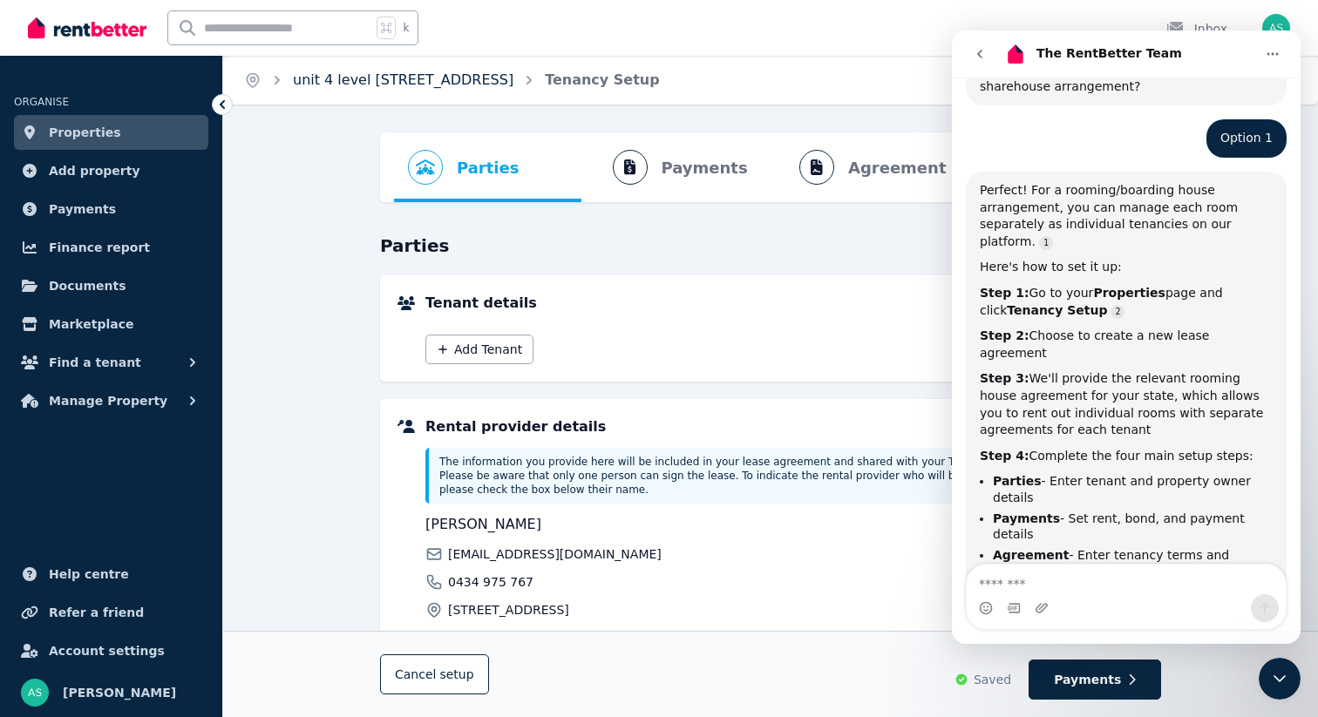
click at [497, 84] on link "unit 4 level [STREET_ADDRESS]" at bounding box center [403, 79] width 220 height 17
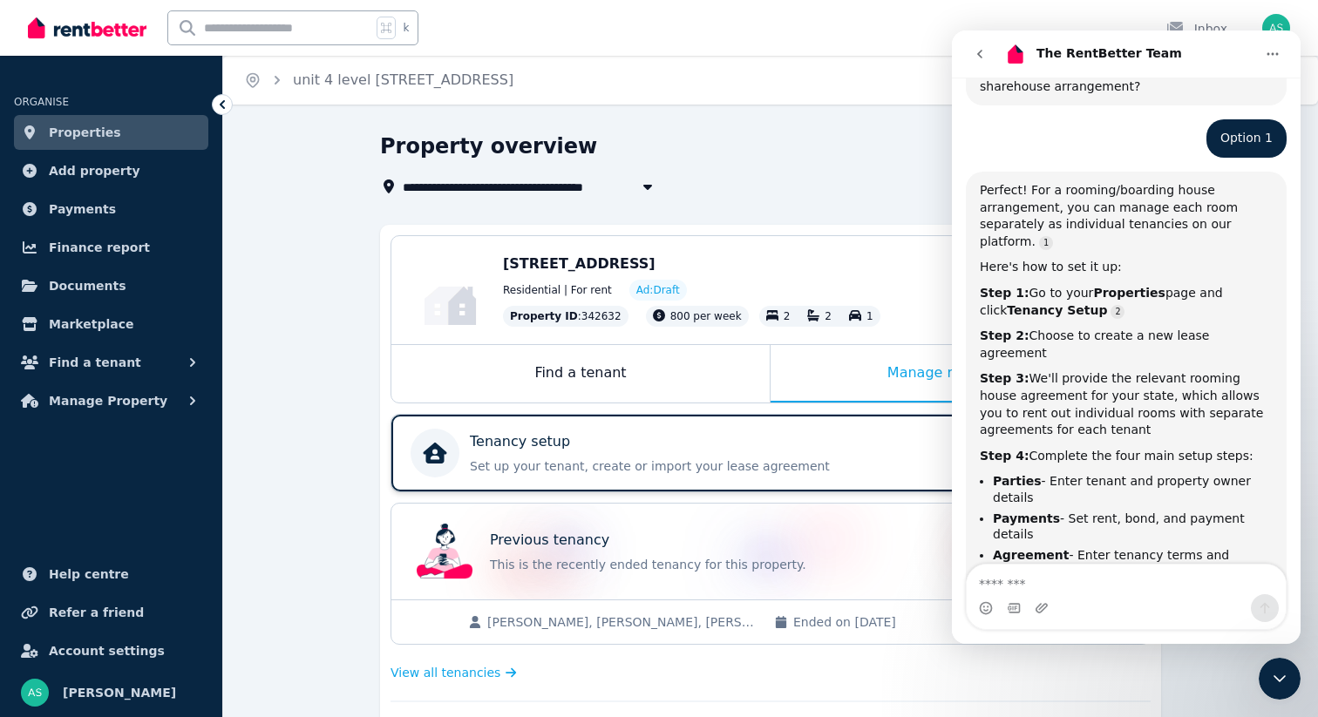
click at [667, 464] on p "Set up your tenant, create or import your lease agreement" at bounding box center [743, 465] width 546 height 17
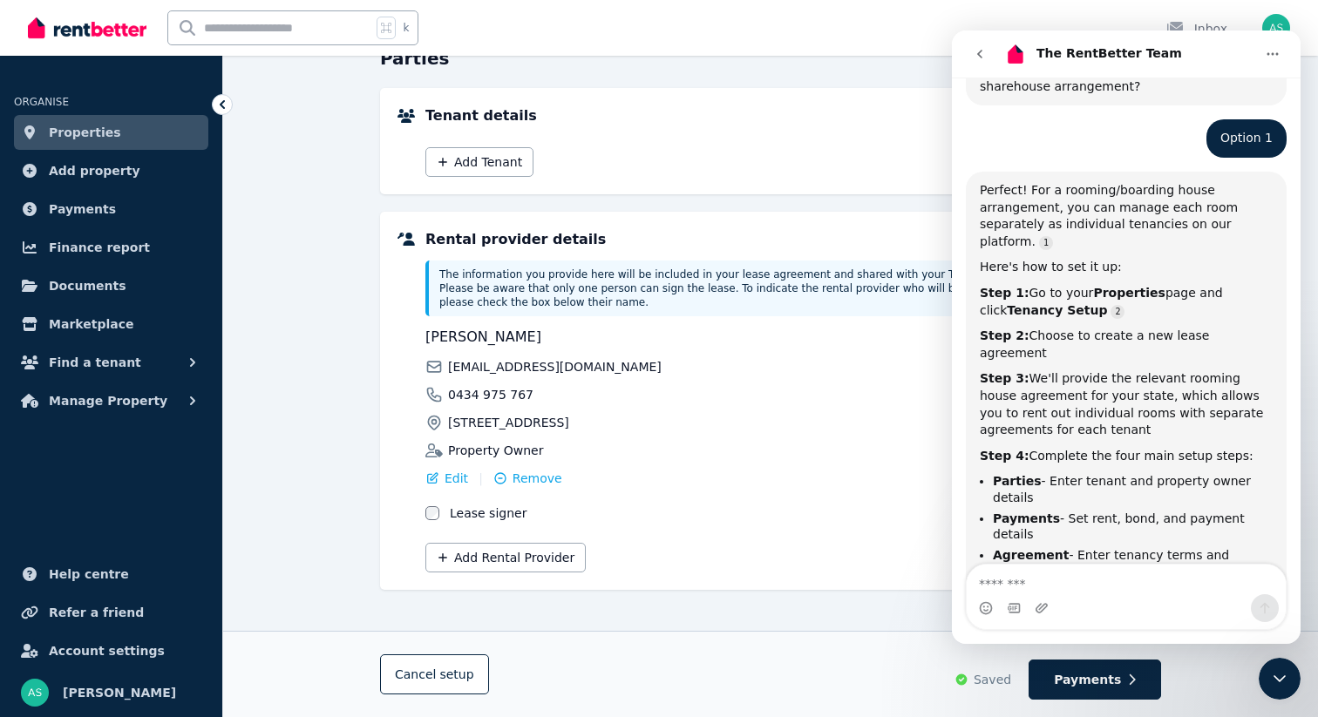
scroll to position [195, 0]
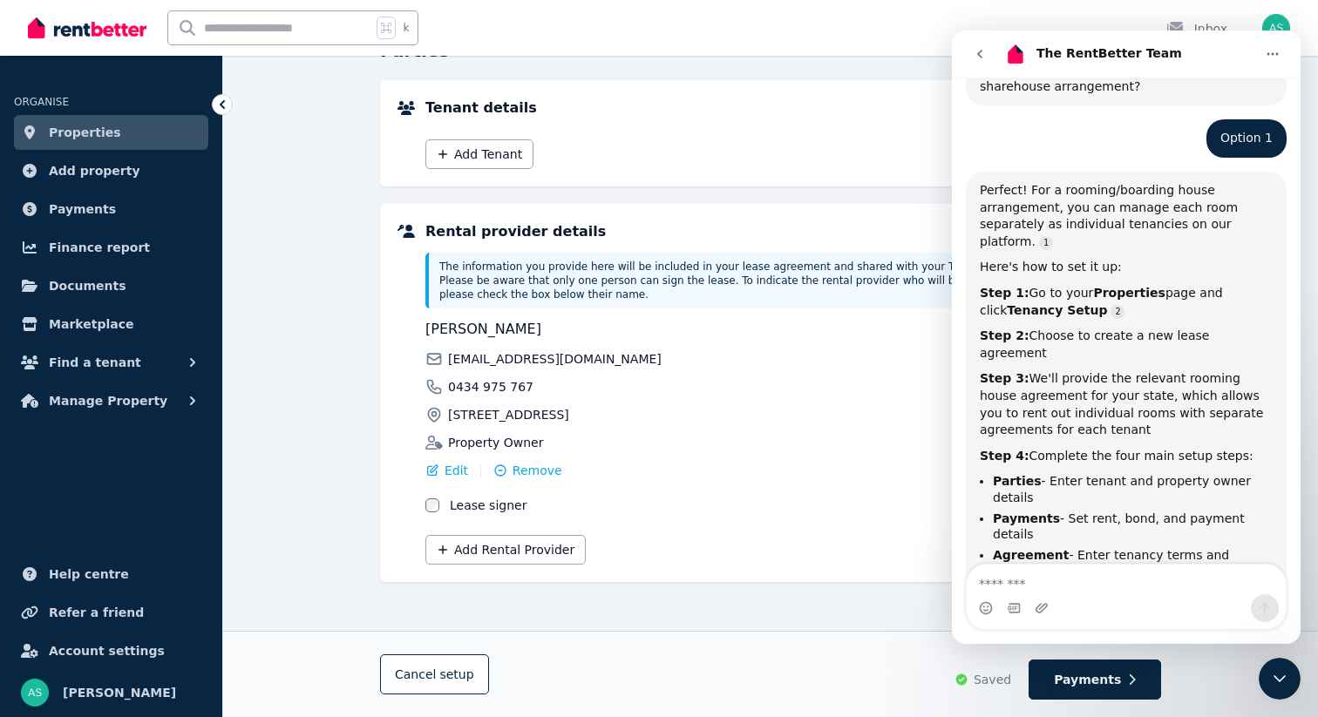
click at [1270, 55] on icon "Home" at bounding box center [1272, 54] width 14 height 14
click at [1216, 98] on div "Expand window" at bounding box center [1223, 98] width 124 height 18
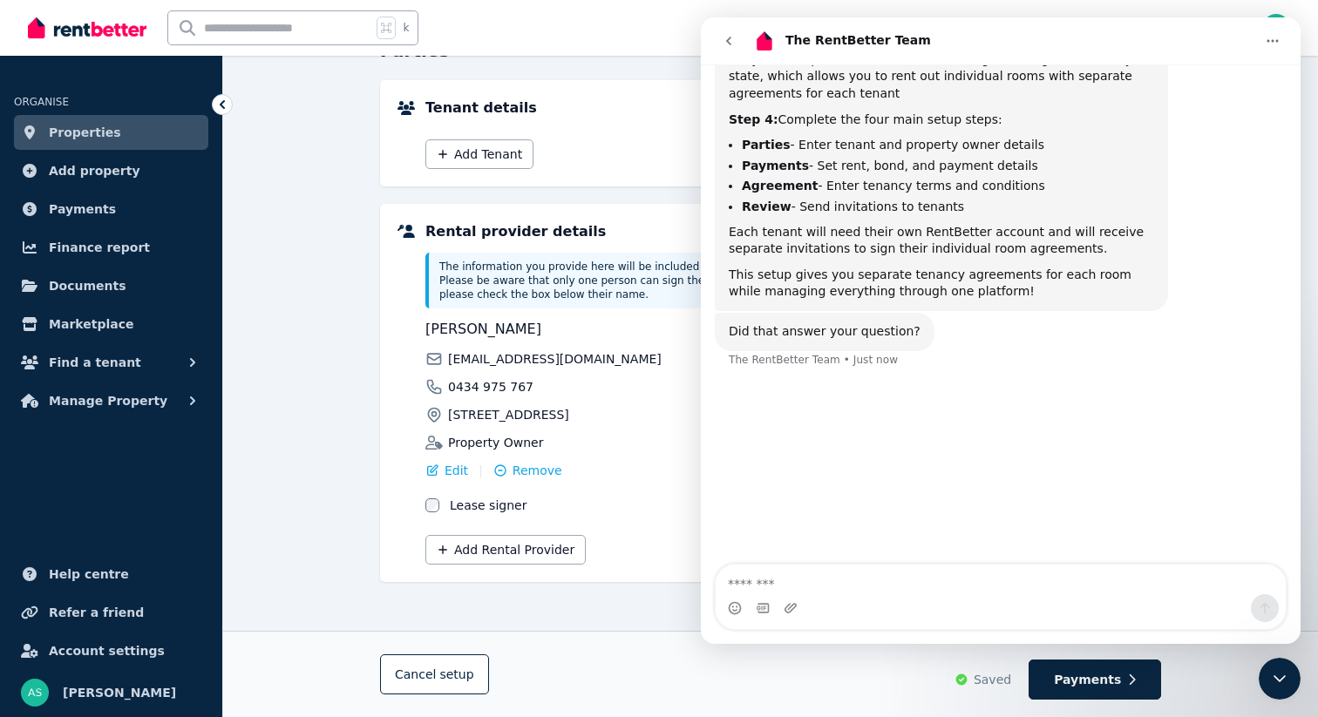
scroll to position [1001, 0]
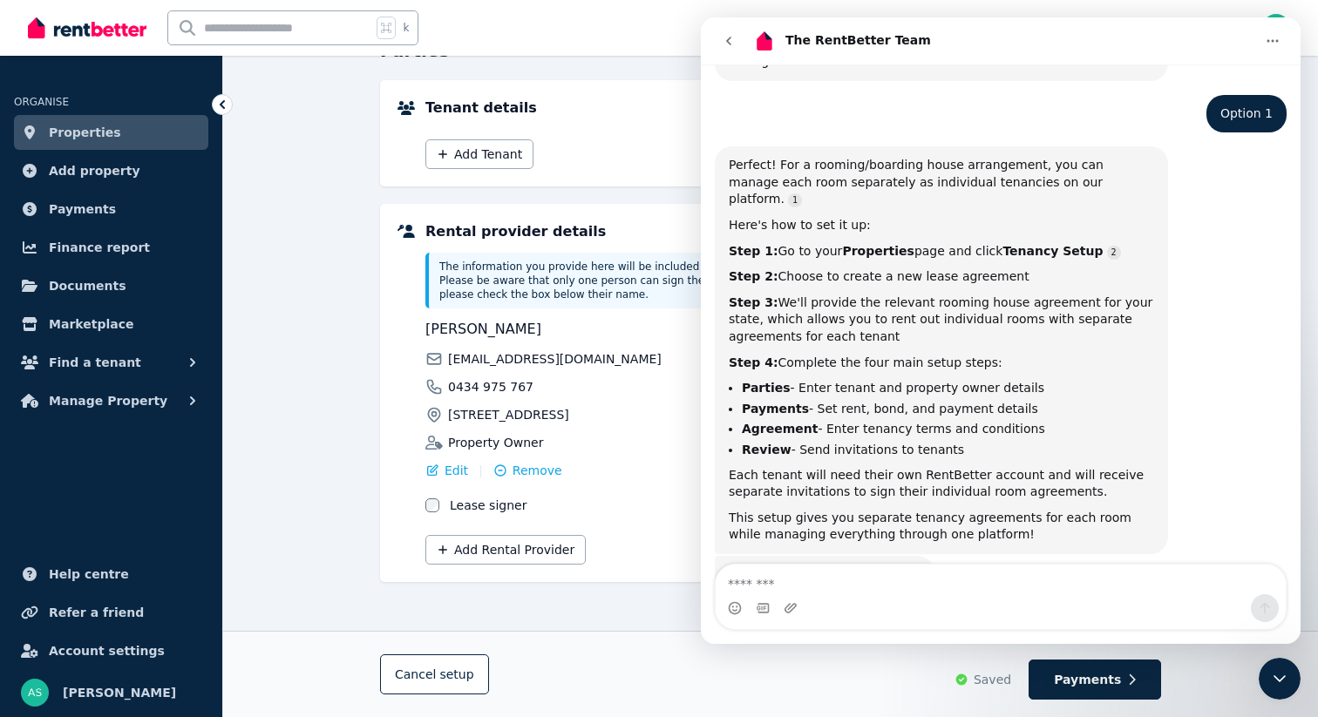
click at [1271, 44] on icon "Home" at bounding box center [1272, 41] width 14 height 14
click at [1205, 76] on div "Collapse window" at bounding box center [1223, 85] width 124 height 18
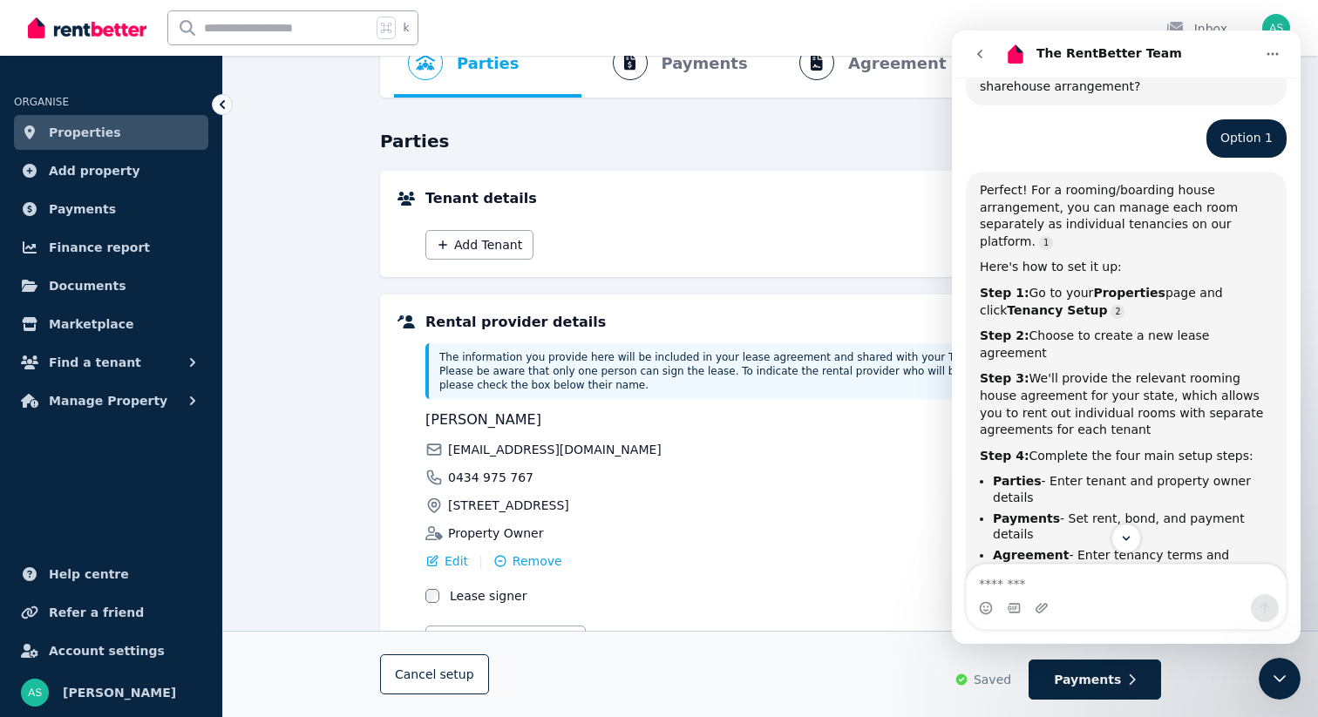
scroll to position [115, 0]
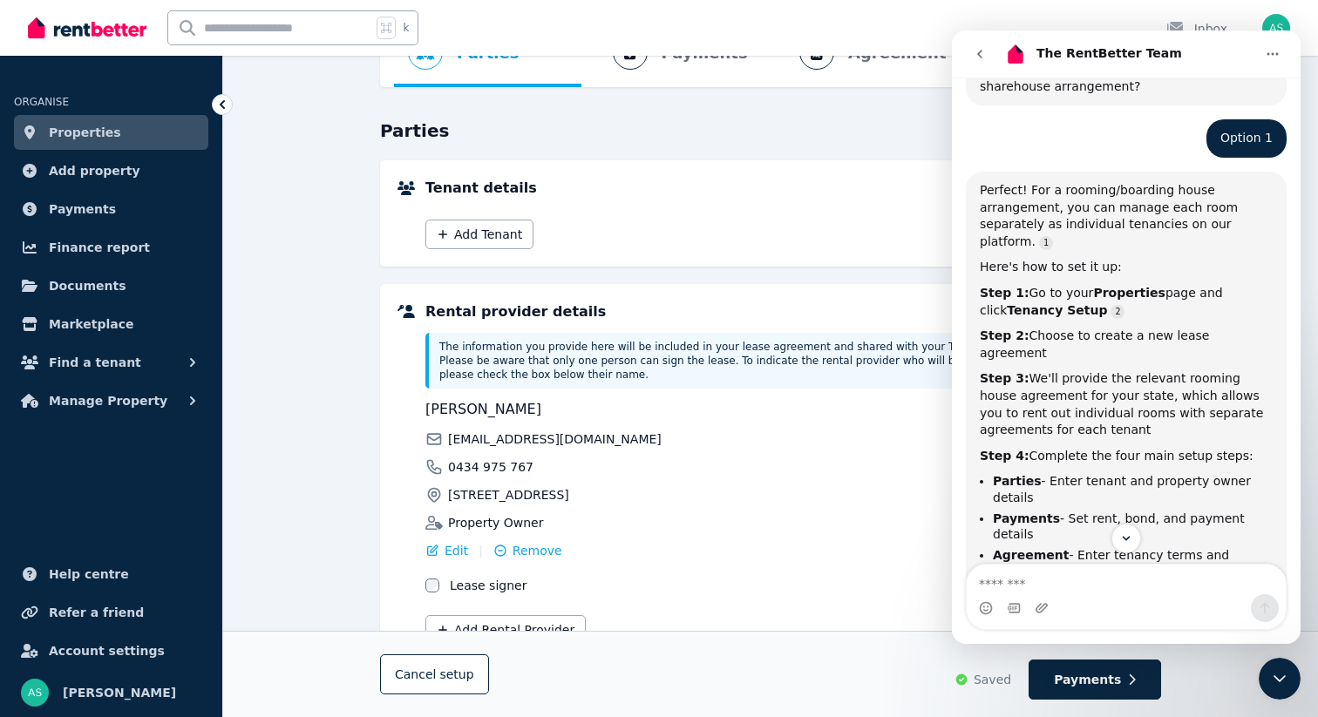
click at [536, 500] on span "[STREET_ADDRESS]" at bounding box center [508, 494] width 121 height 17
click at [458, 549] on span "Edit" at bounding box center [456, 550] width 24 height 17
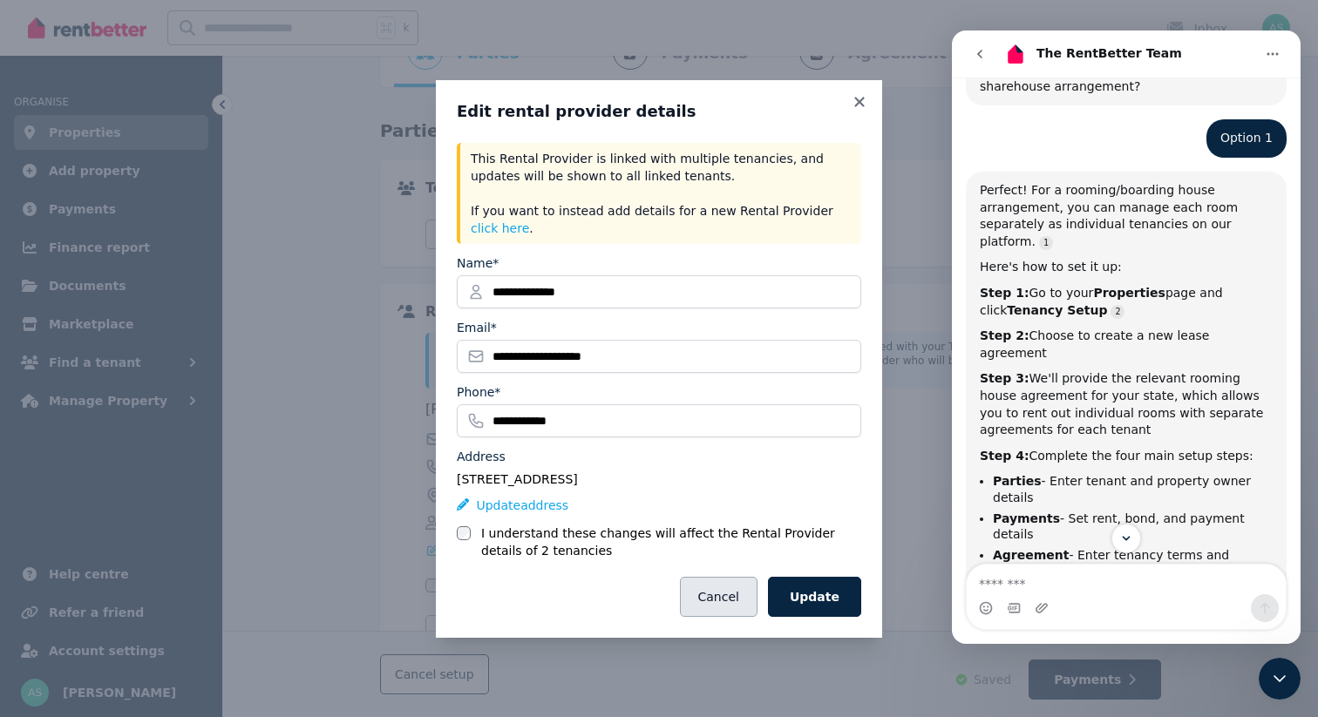
click at [721, 599] on button "Cancel" at bounding box center [719, 597] width 78 height 40
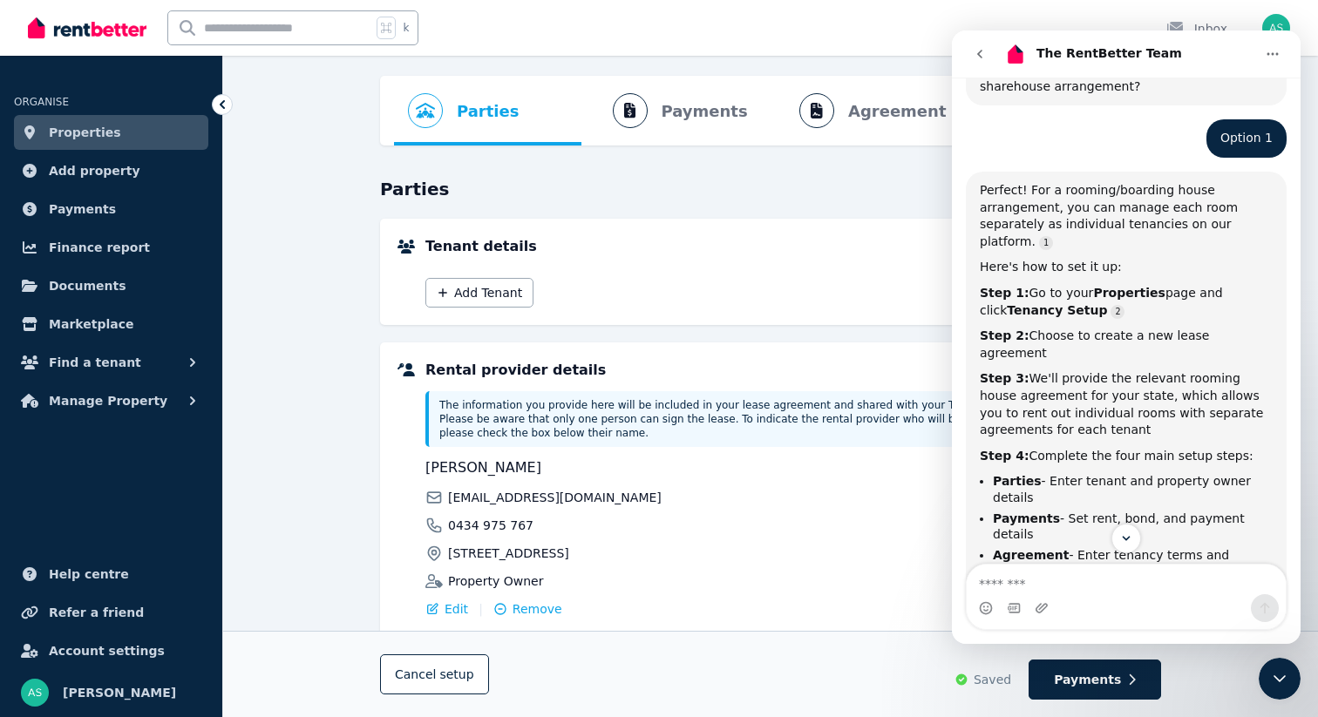
scroll to position [59, 0]
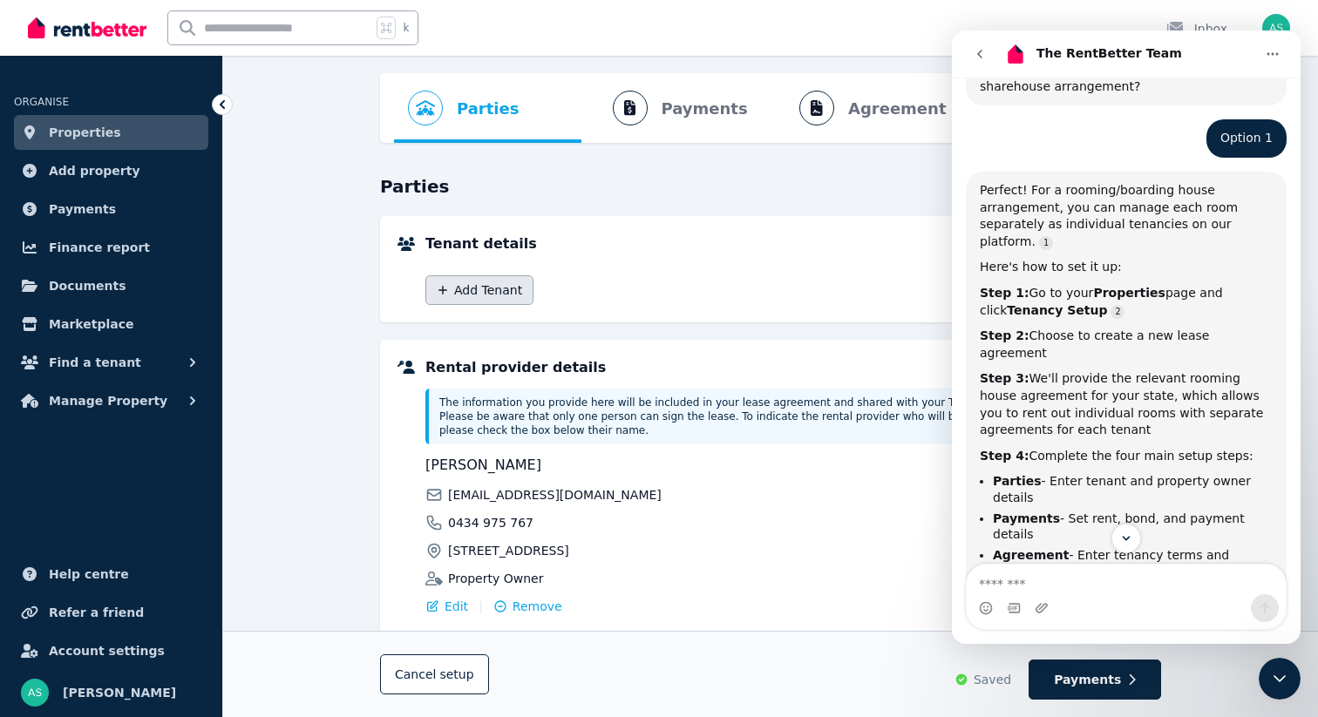
click at [468, 293] on button "Add Tenant" at bounding box center [479, 290] width 108 height 30
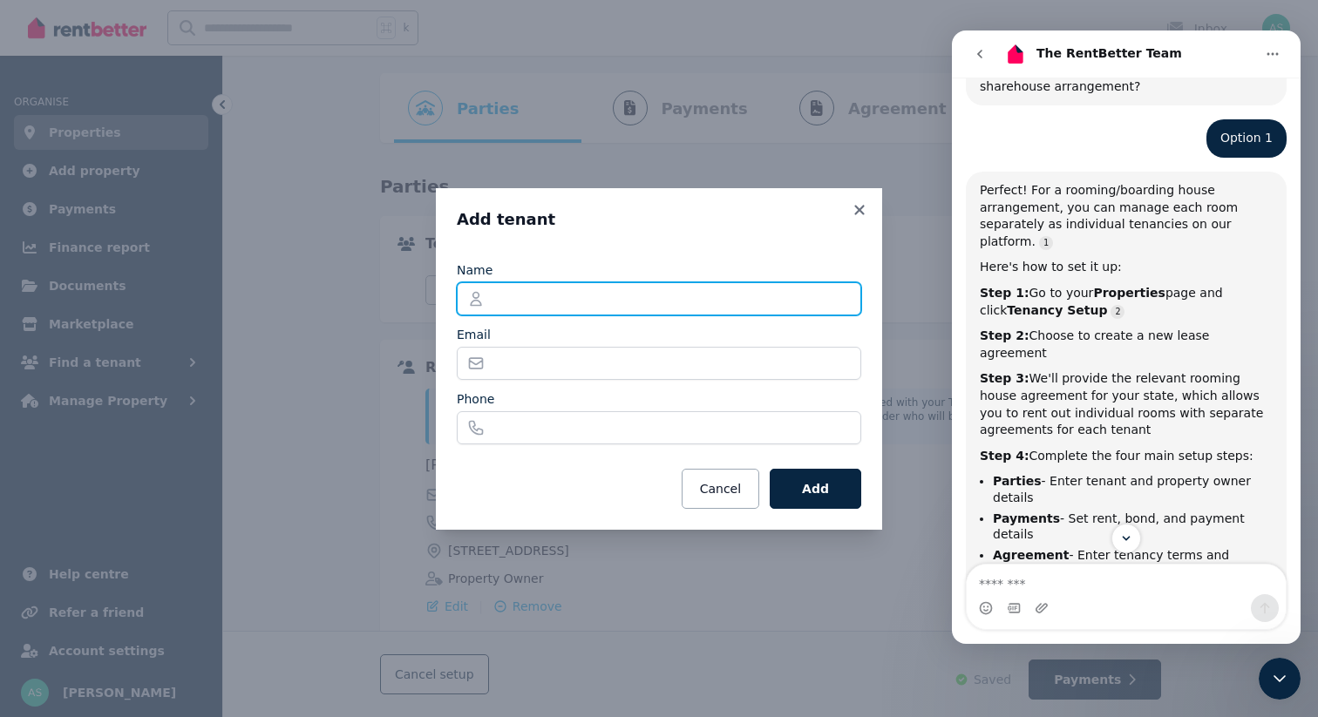
click at [552, 303] on input "Name" at bounding box center [659, 298] width 404 height 33
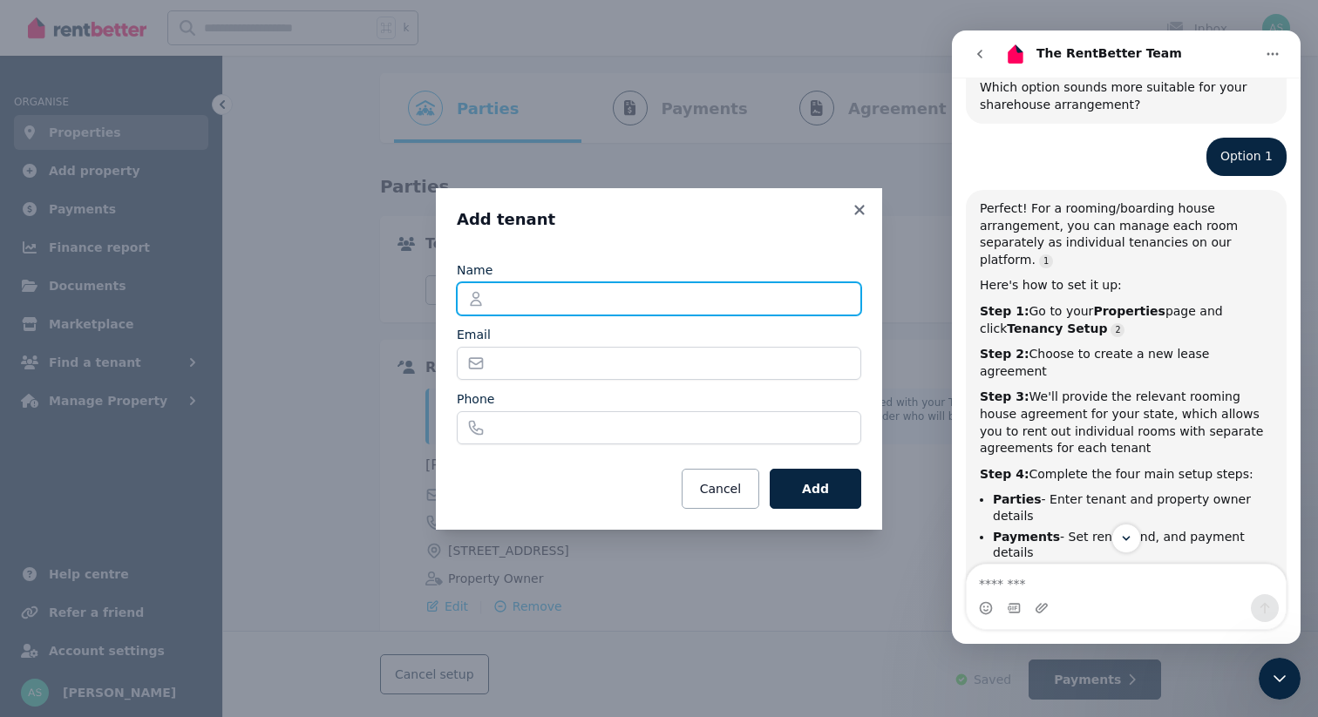
scroll to position [1264, 0]
